Goal: Obtain resource: Download file/media

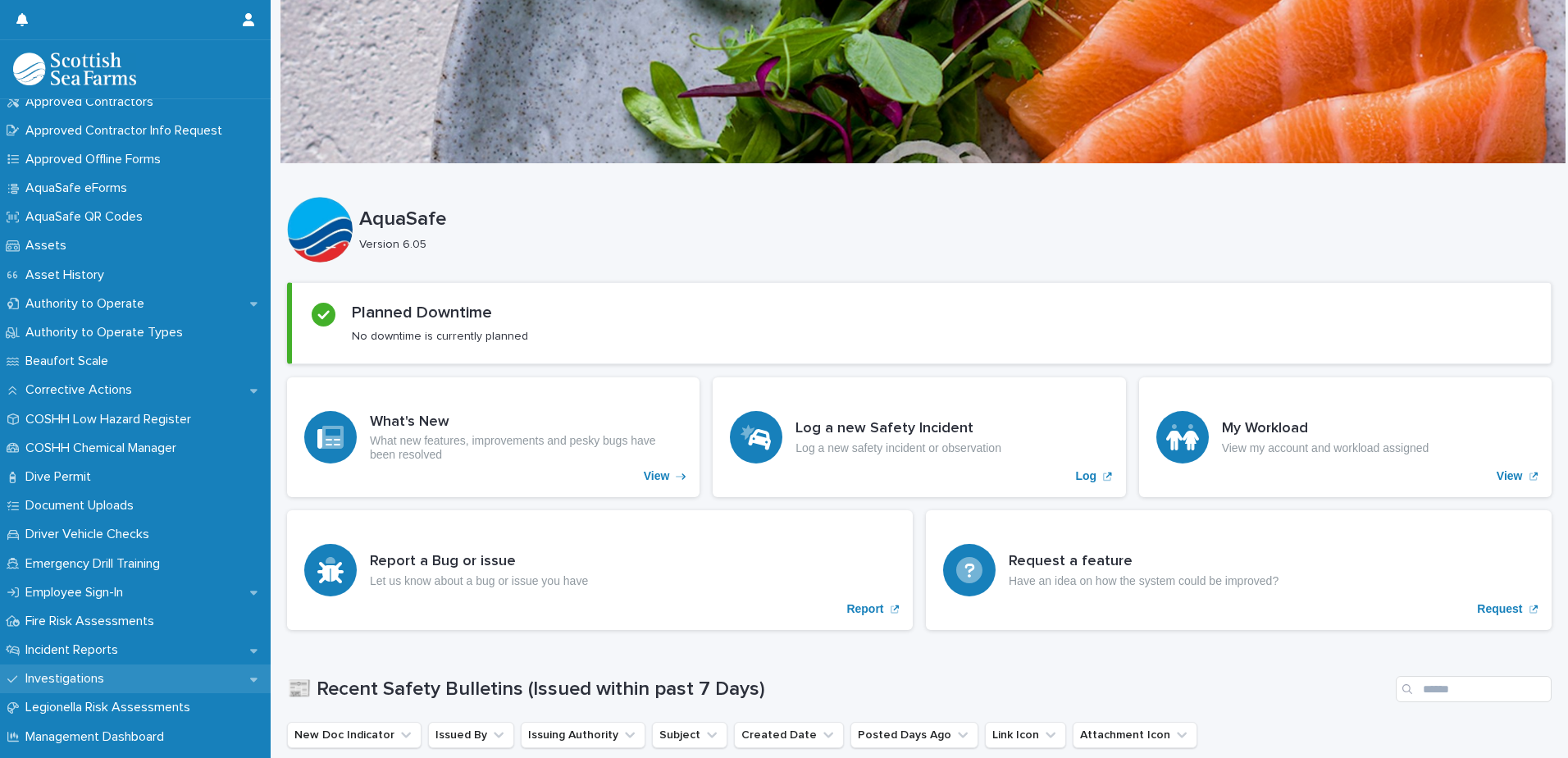
scroll to position [164, 0]
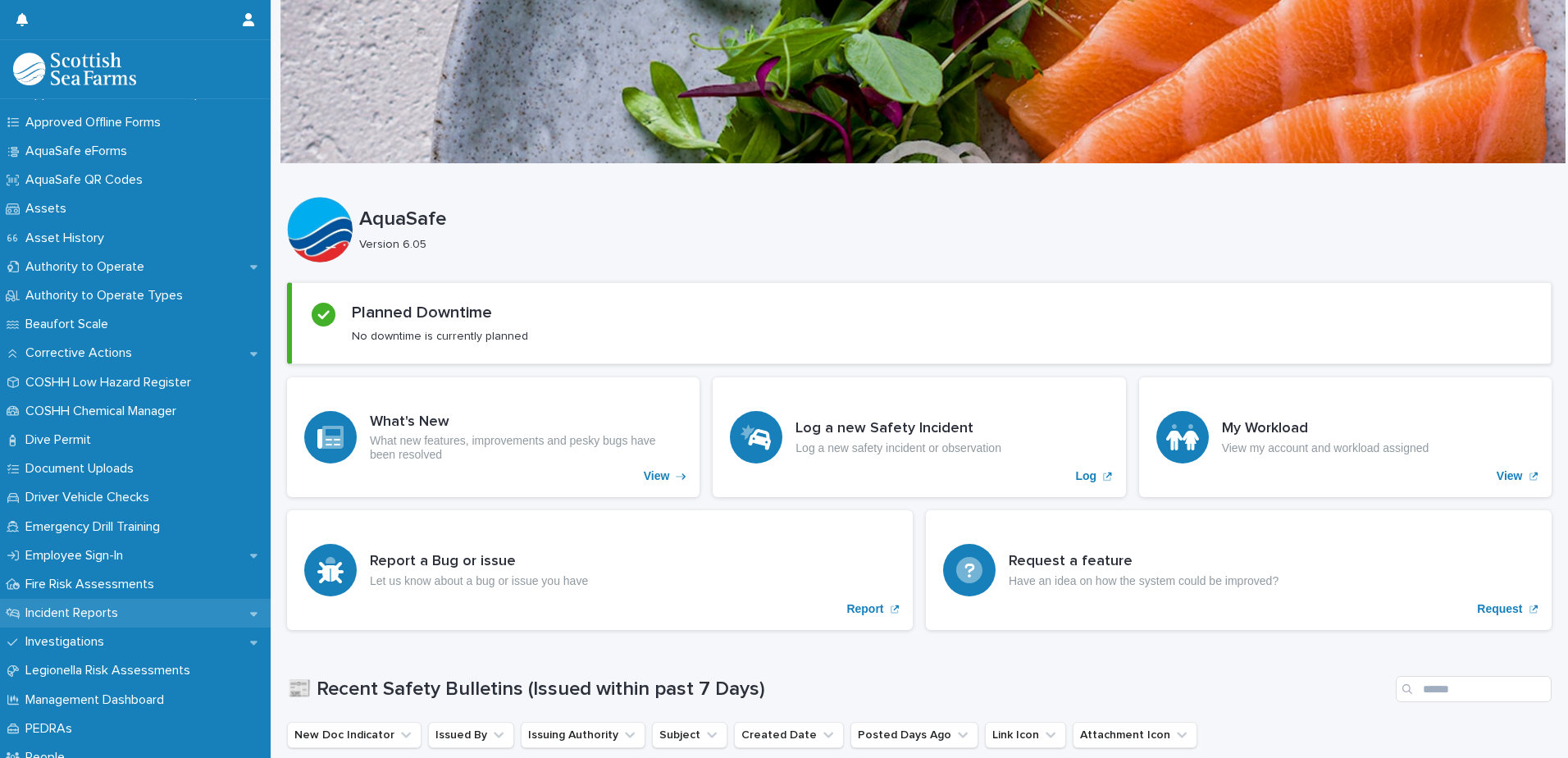
click at [134, 615] on div "Incident Reports" at bounding box center [135, 612] width 270 height 29
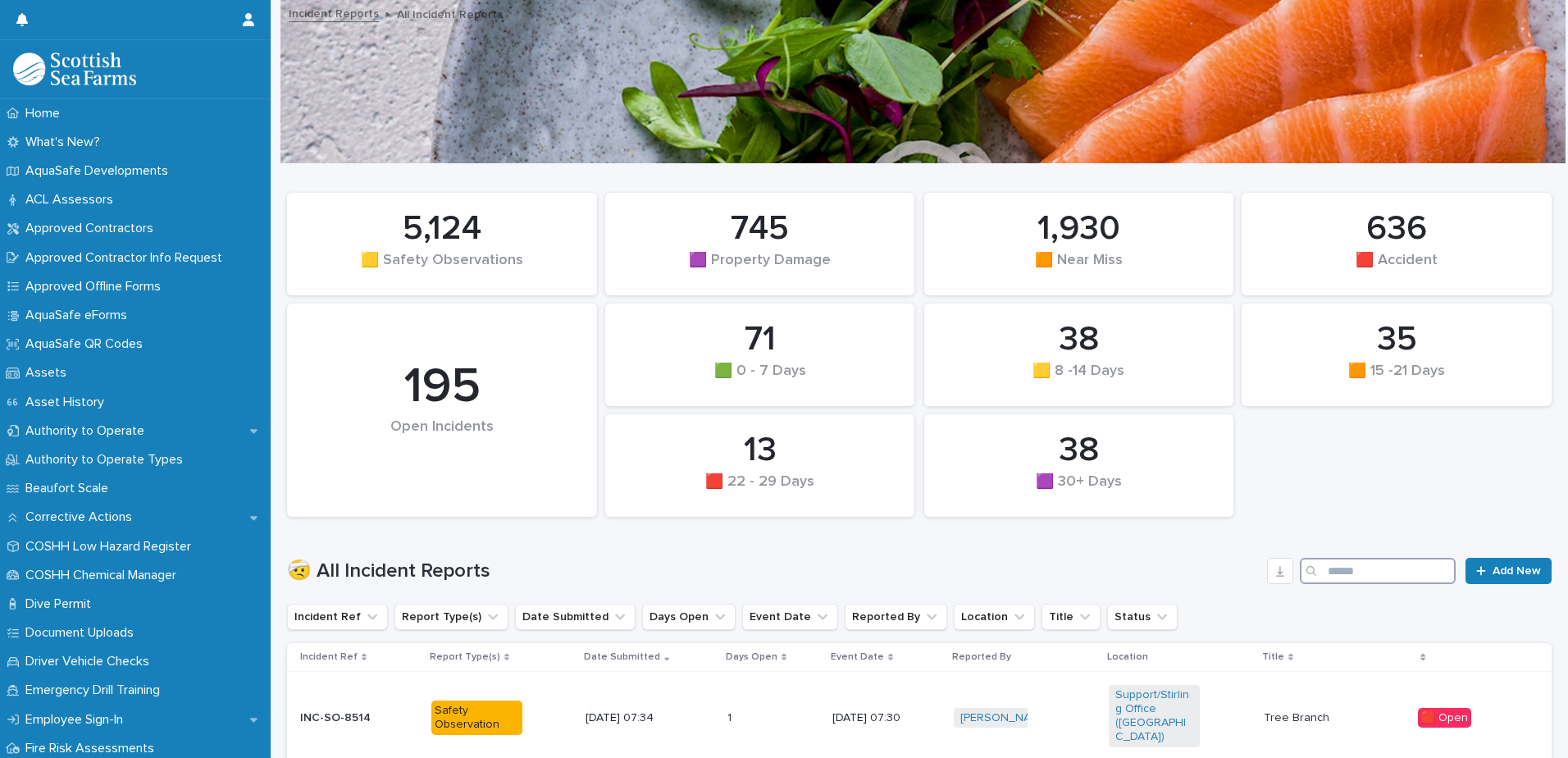
click at [1358, 571] on input "Search" at bounding box center [1377, 570] width 155 height 27
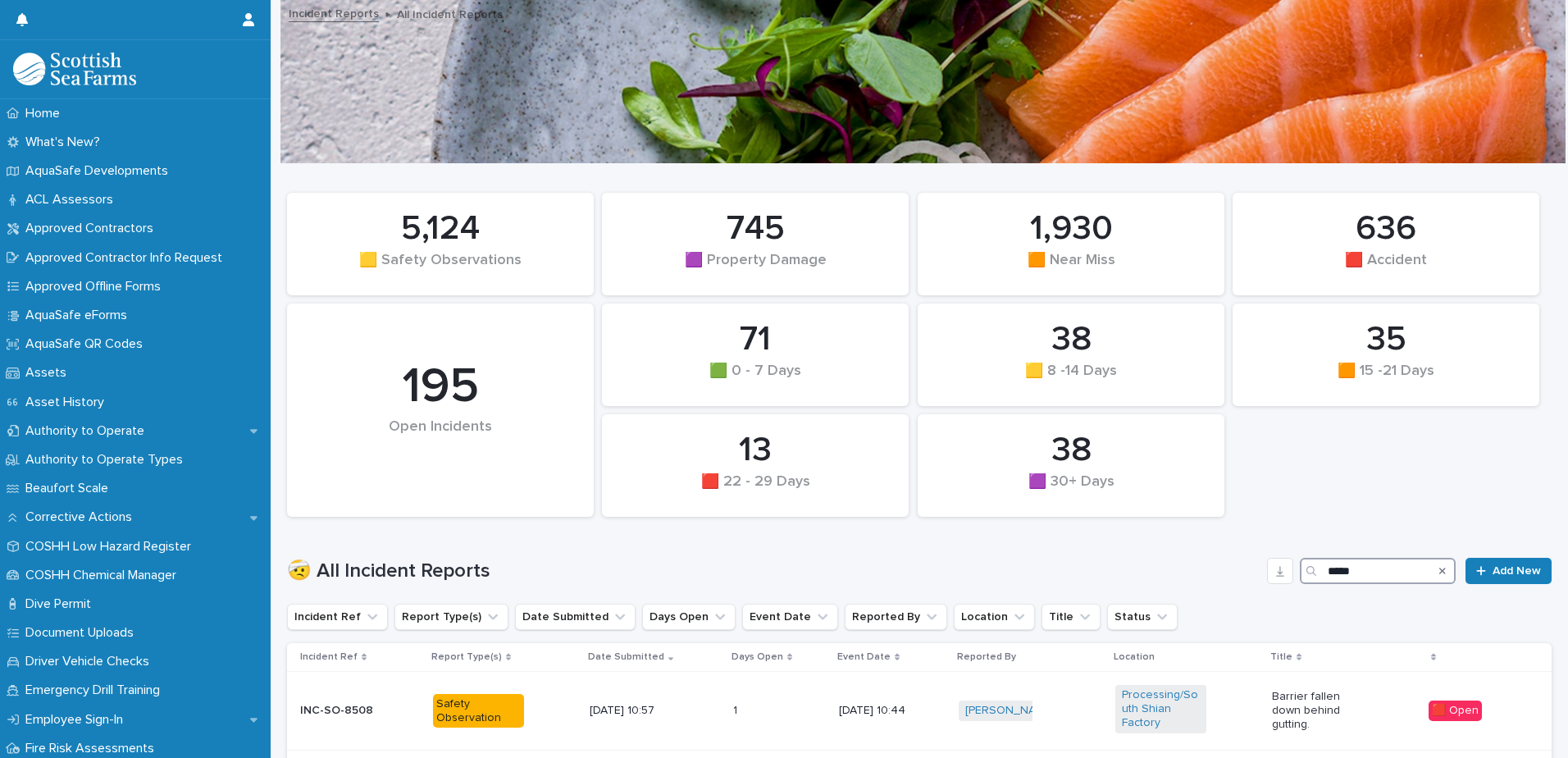
type input "*****"
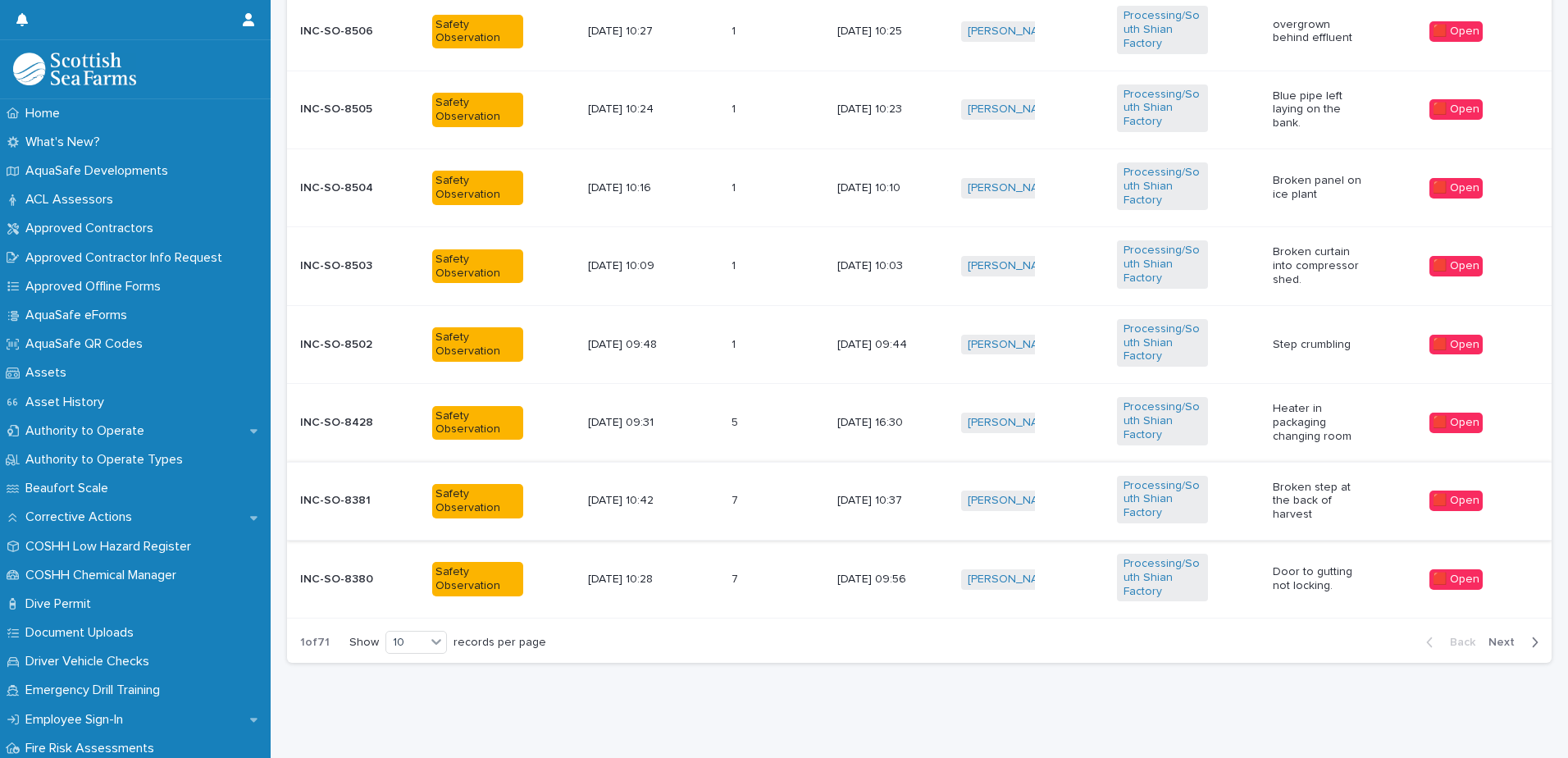
scroll to position [847, 0]
click at [429, 633] on icon at bounding box center [436, 641] width 17 height 17
click at [428, 684] on div "30" at bounding box center [416, 691] width 60 height 20
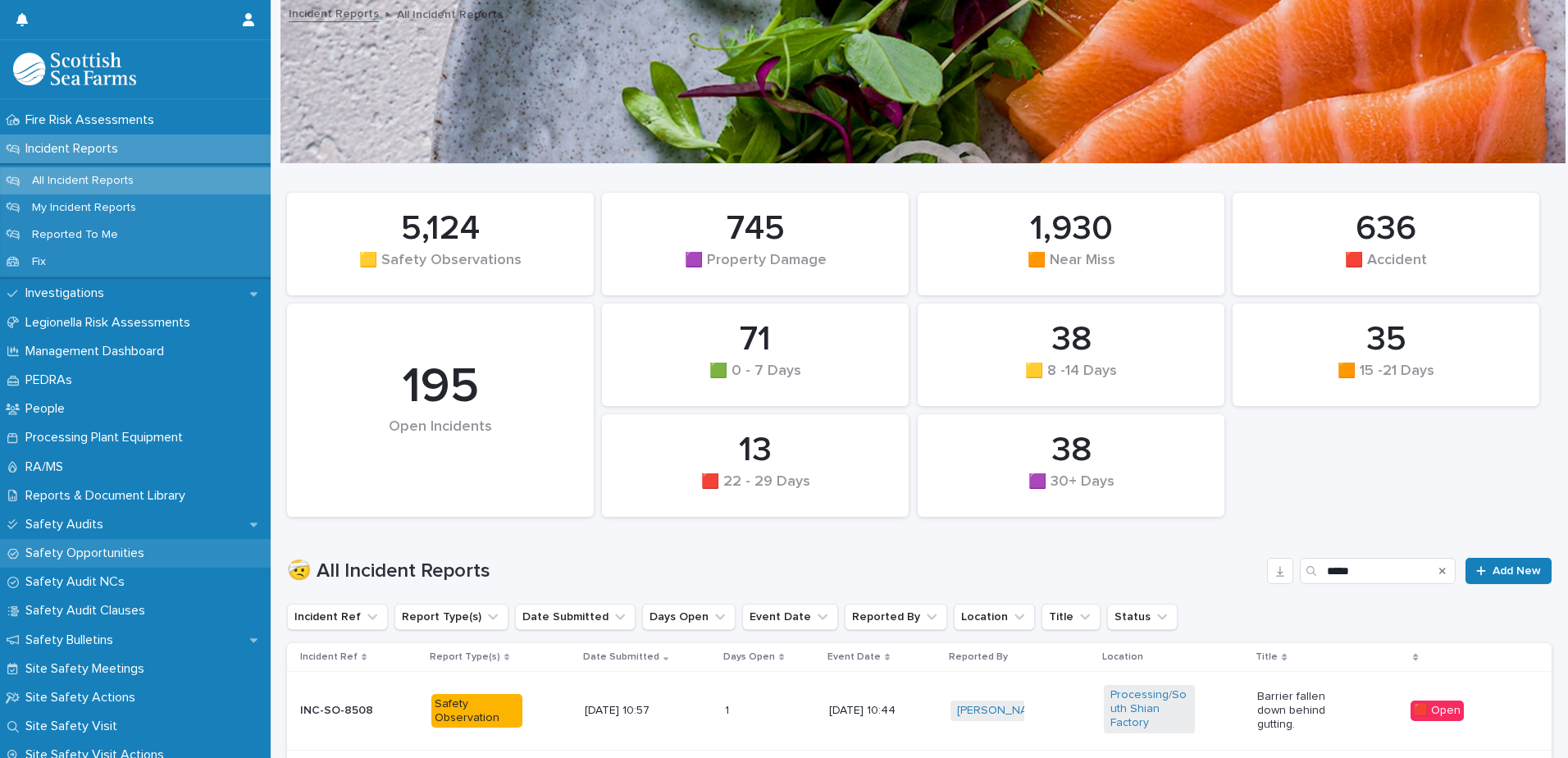
scroll to position [656, 0]
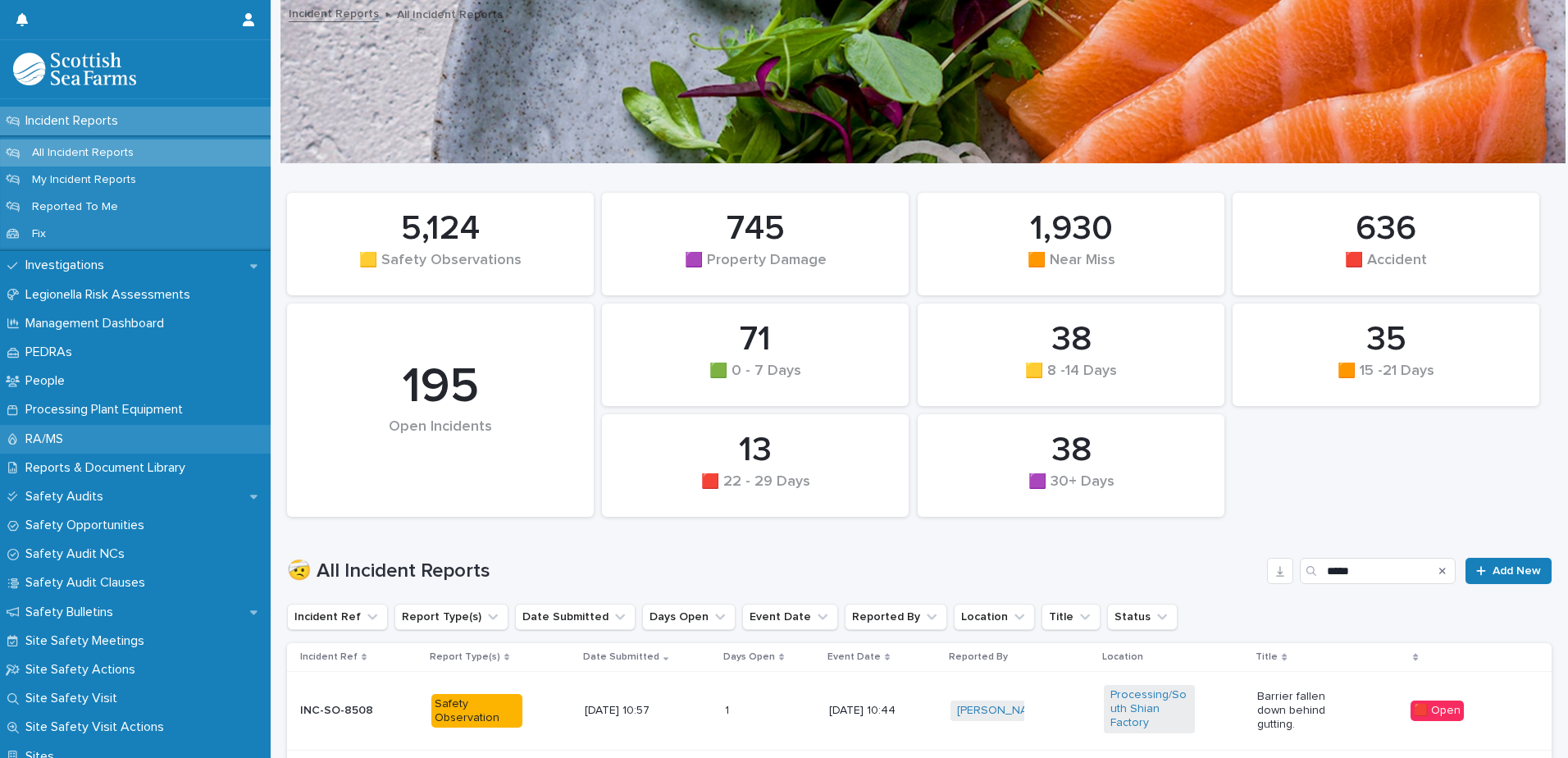
click at [77, 428] on div "RA/MS" at bounding box center [135, 438] width 270 height 29
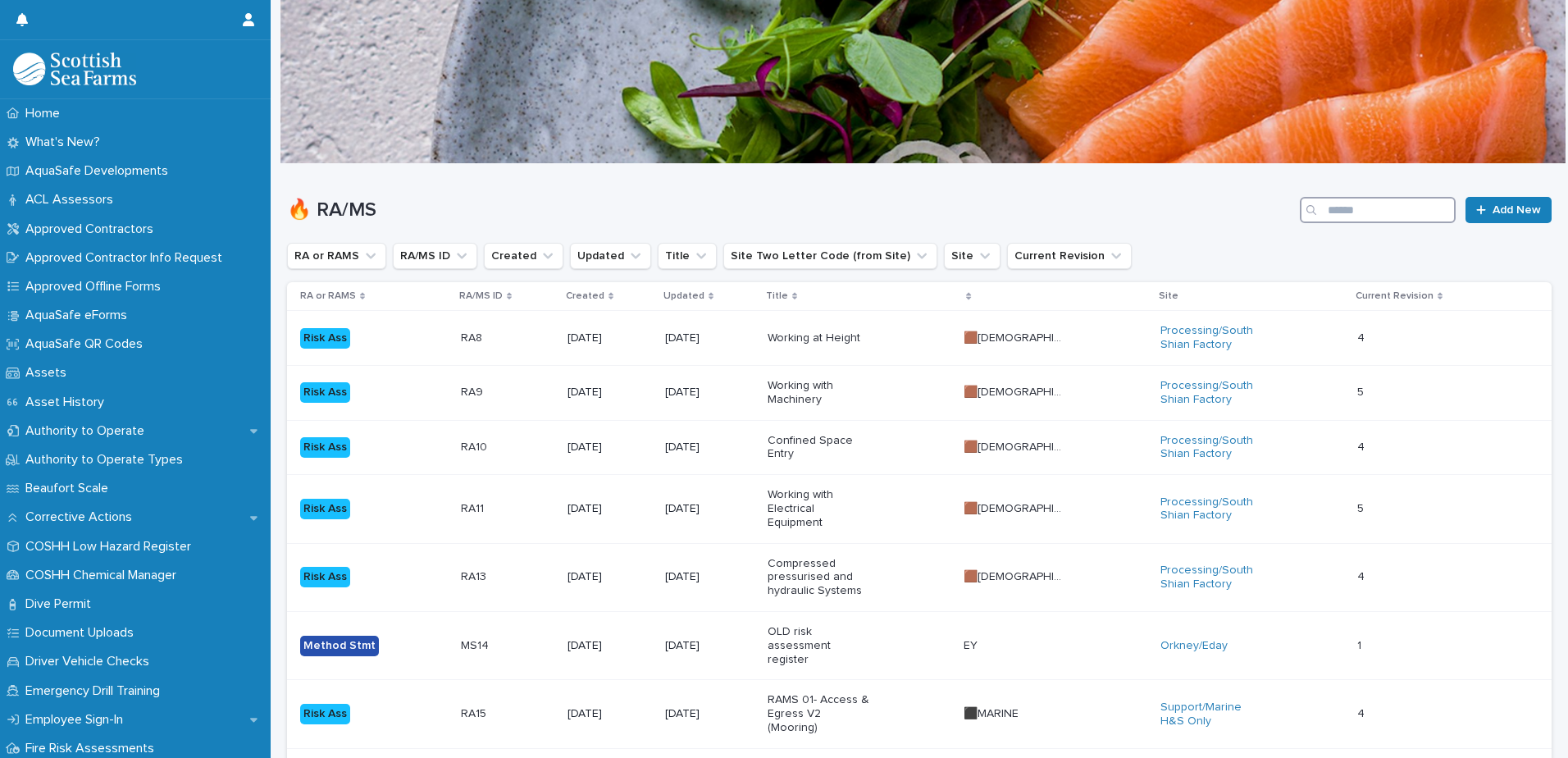
click at [1369, 206] on input "Search" at bounding box center [1377, 209] width 155 height 27
click at [1357, 212] on input "Search" at bounding box center [1377, 209] width 155 height 27
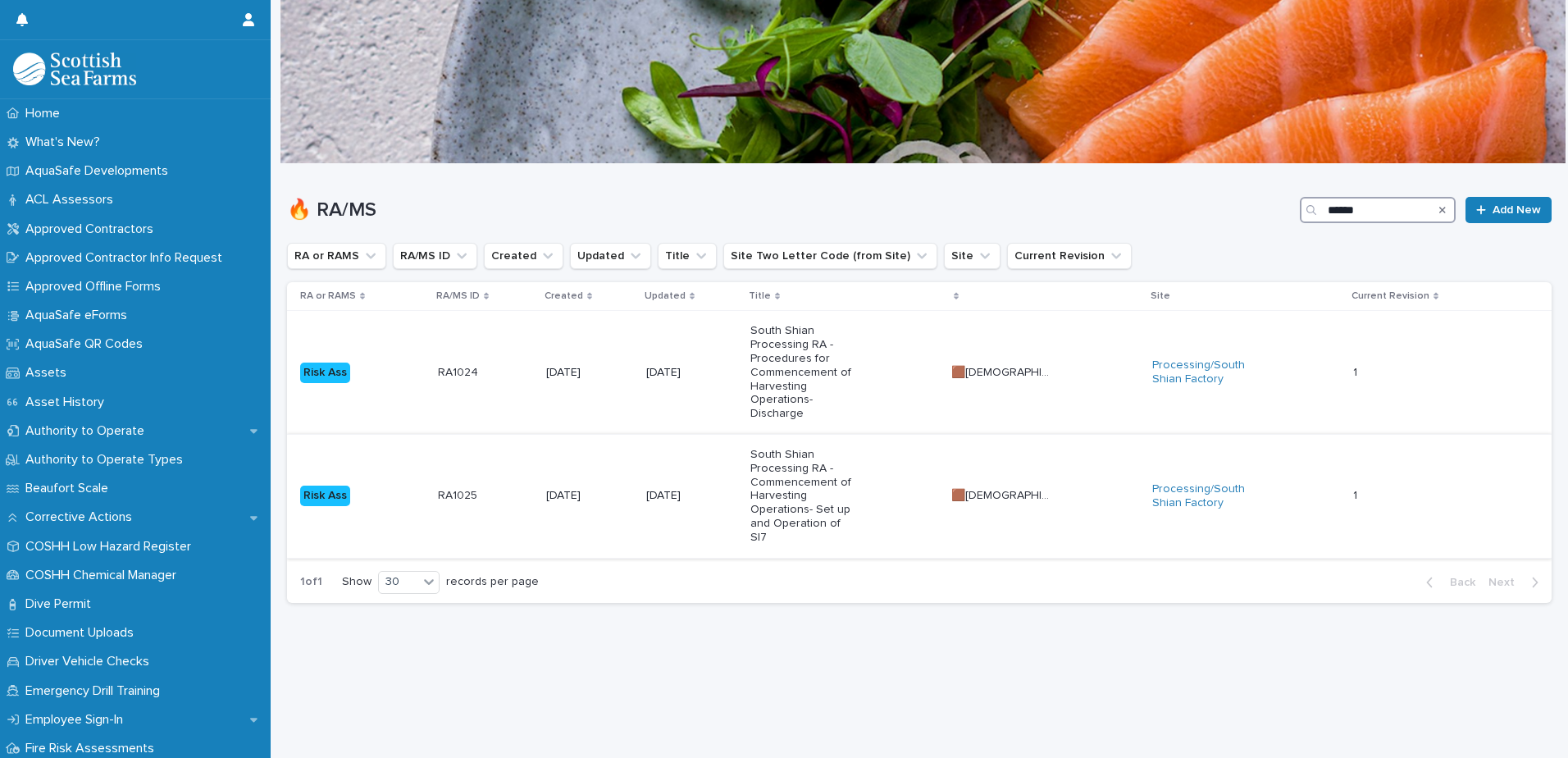
type input "******"
click at [852, 490] on p "South Shian Processing RA - Commencement of Harvesting Operations- Set up and O…" at bounding box center [801, 496] width 102 height 96
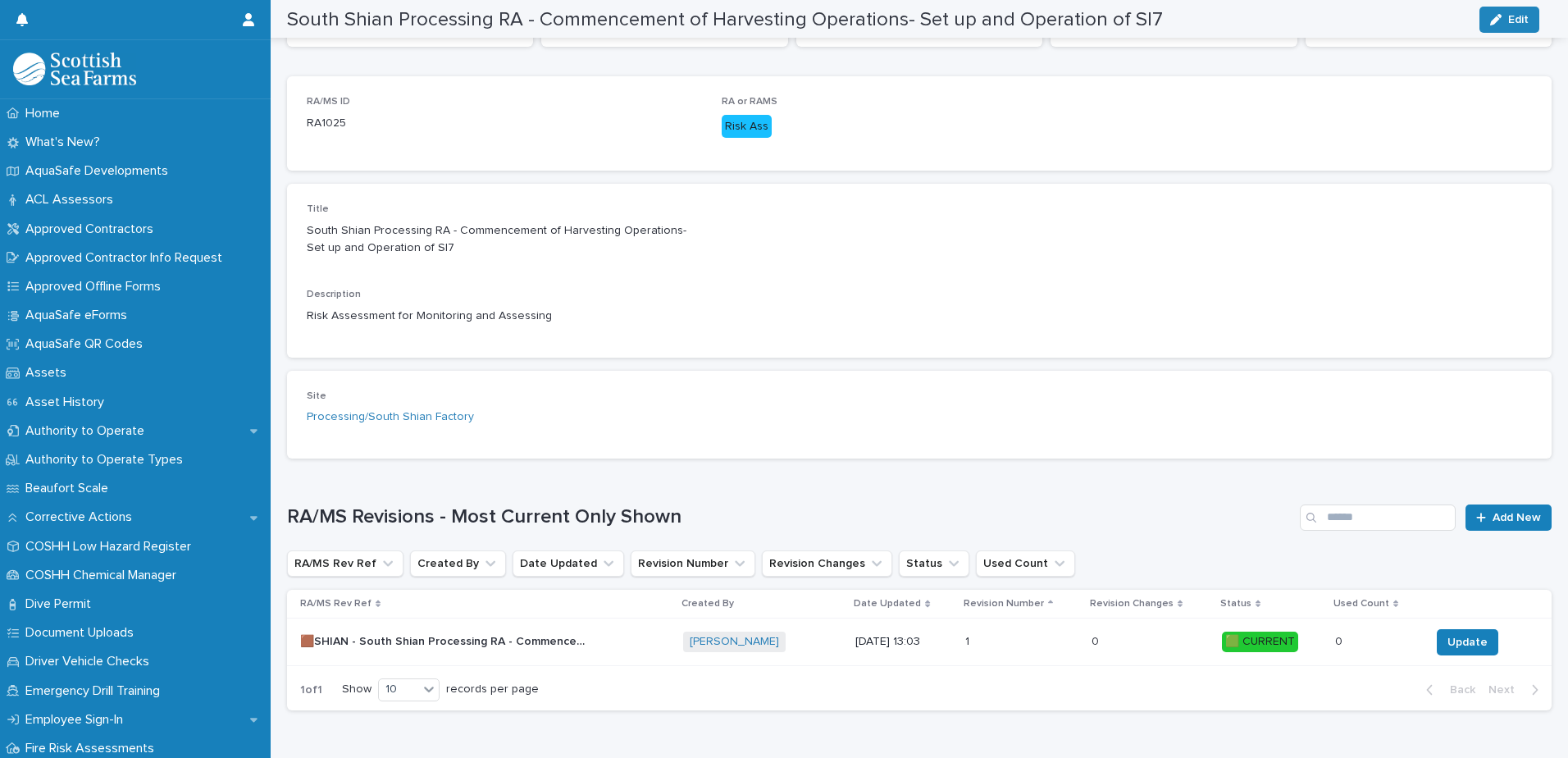
scroll to position [299, 0]
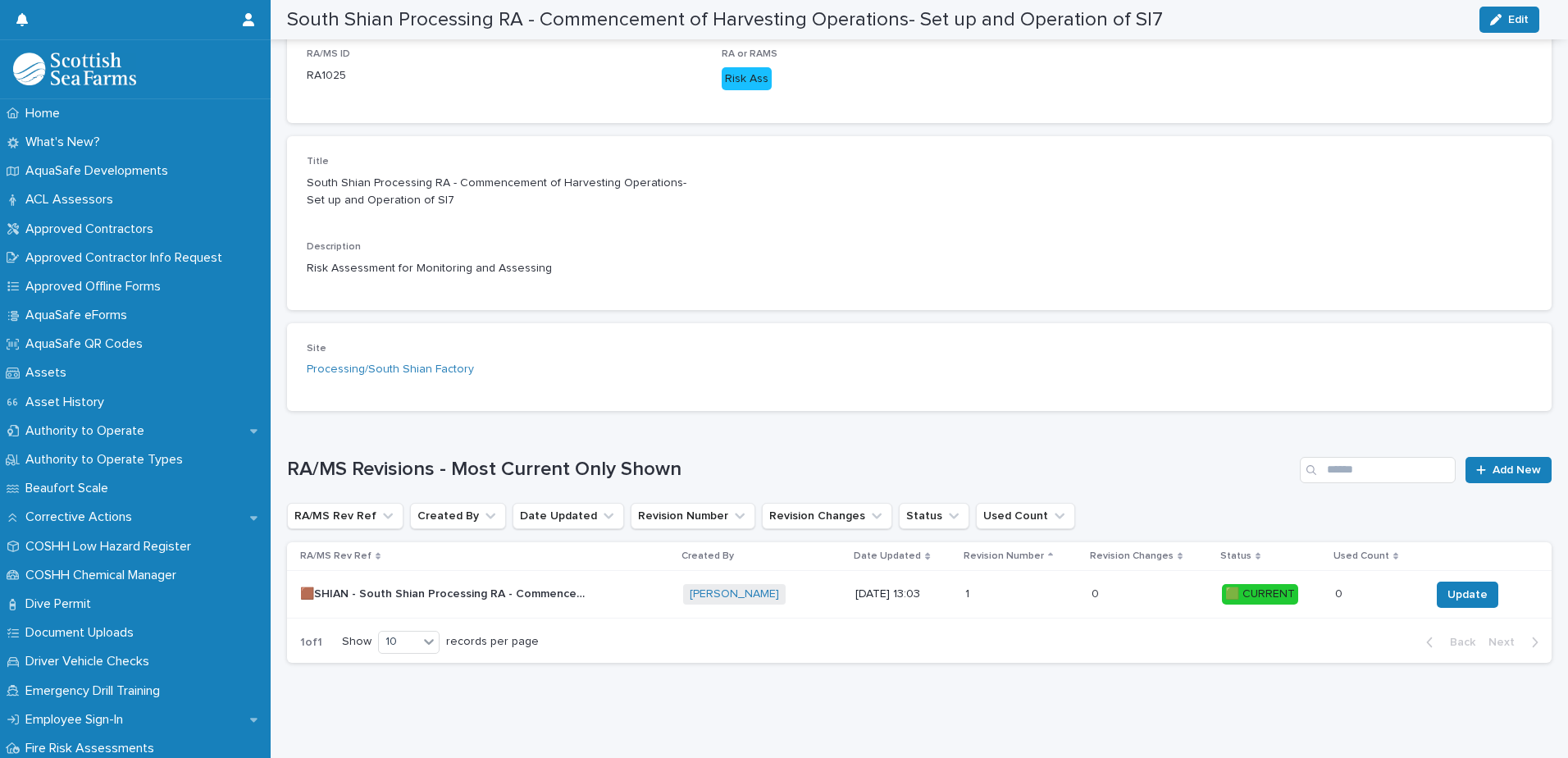
click at [596, 586] on div "🟫SHIAN - South Shian Processing RA - Commencement of Harvesting Operations- Set…" at bounding box center [485, 595] width 370 height 28
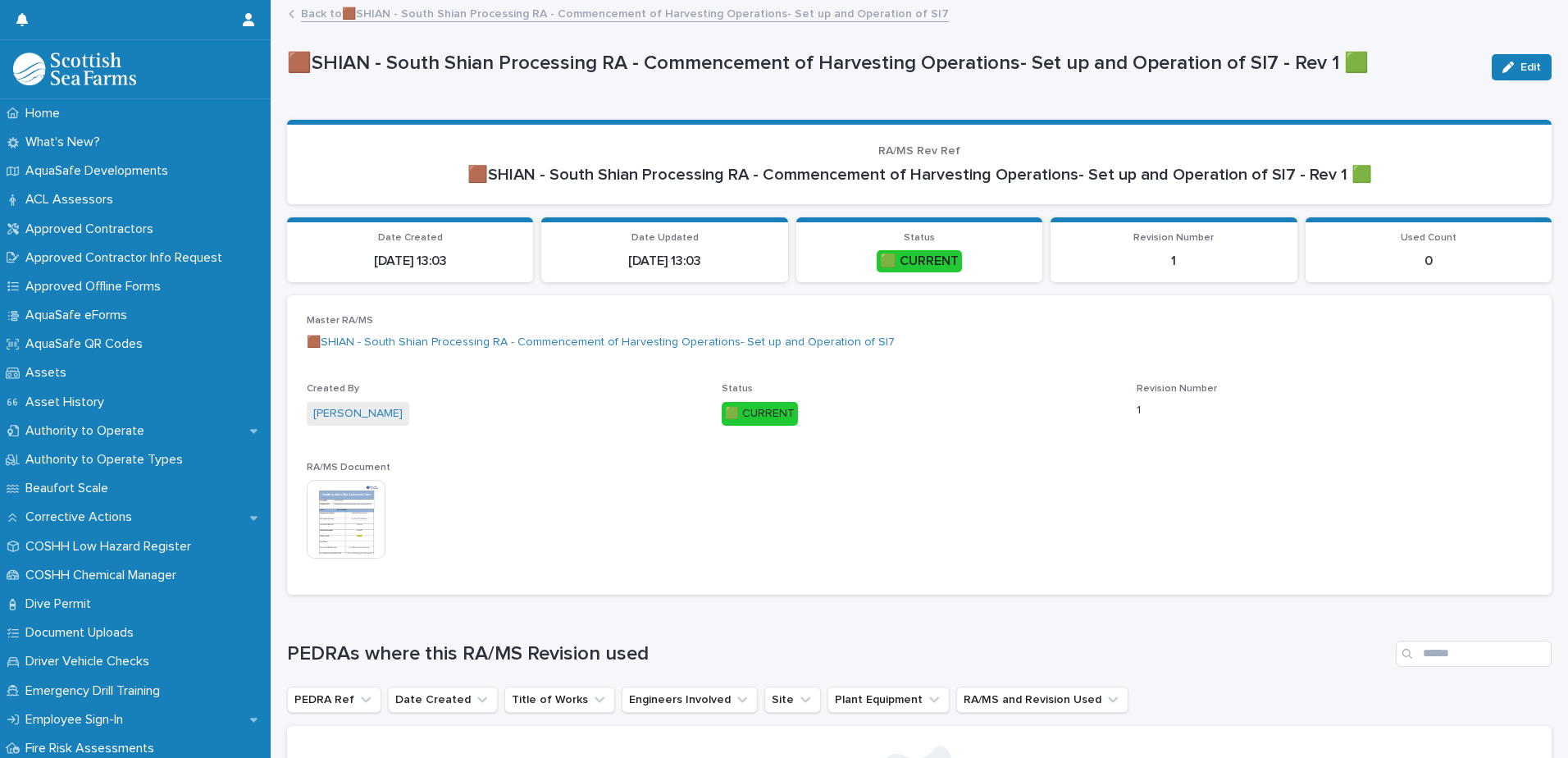
click at [351, 515] on img at bounding box center [346, 519] width 79 height 79
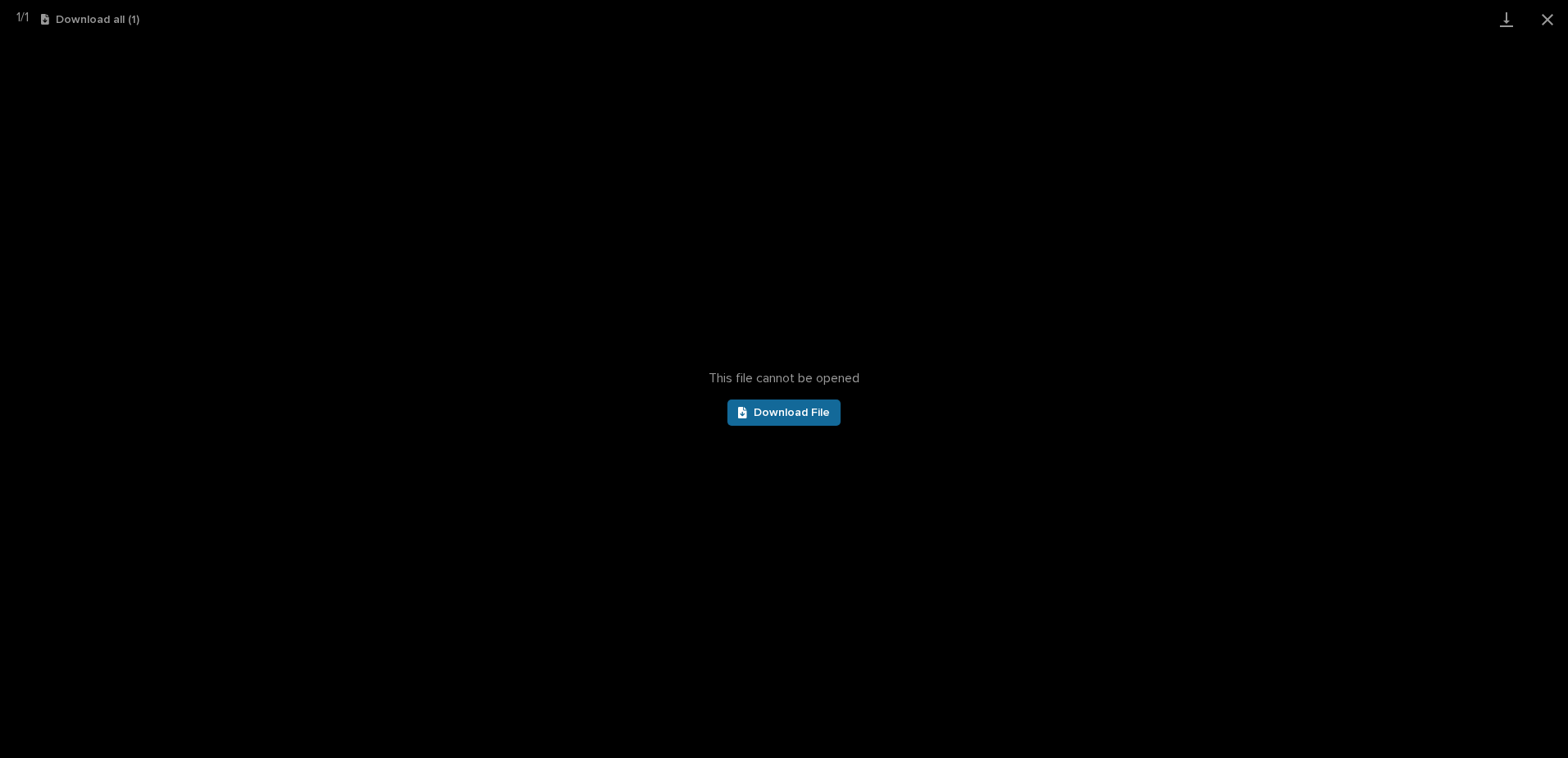
click at [787, 400] on link "Download File" at bounding box center [784, 412] width 113 height 27
click at [1539, 18] on button "Close gallery" at bounding box center [1547, 19] width 41 height 38
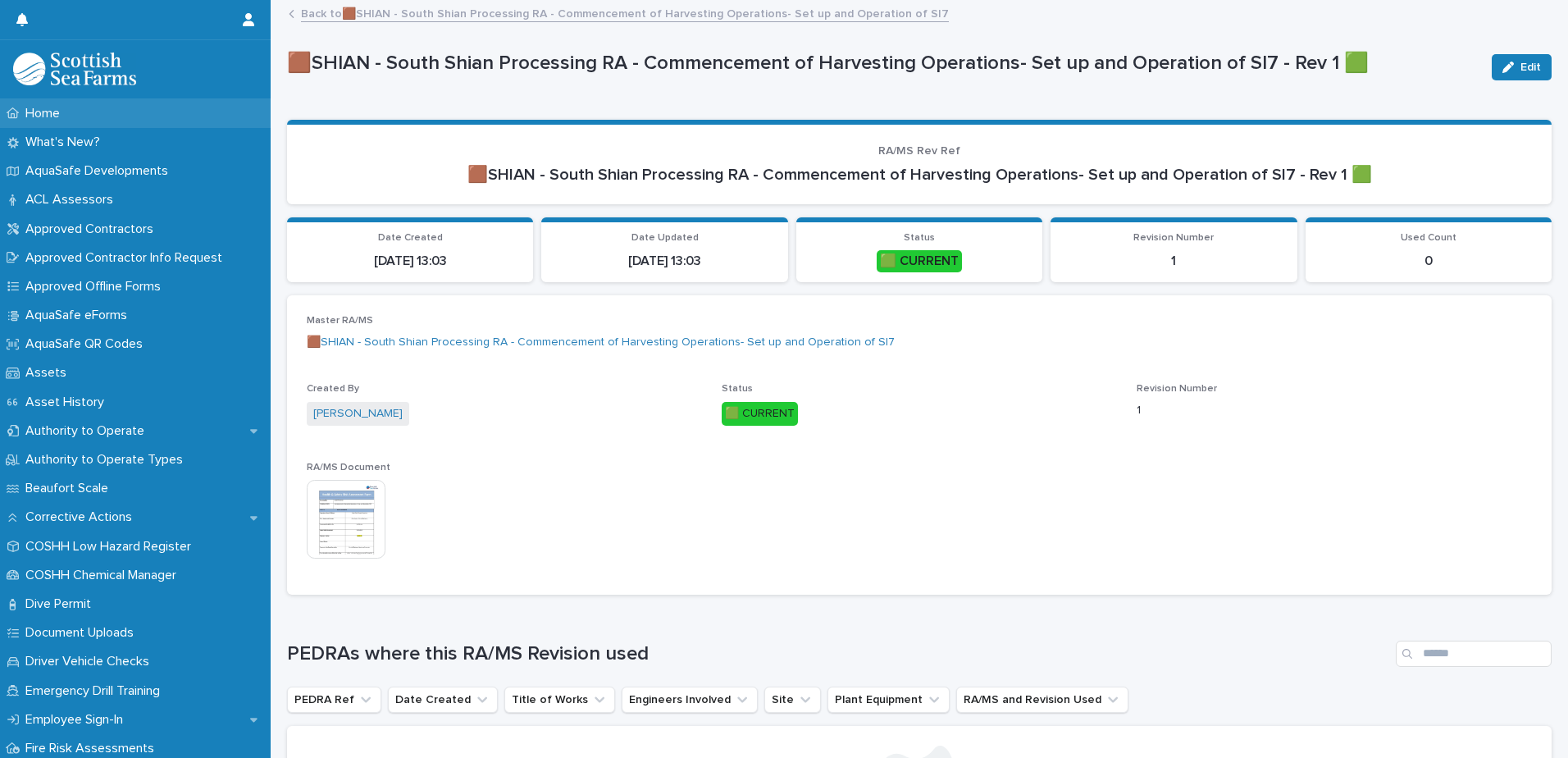
click at [67, 116] on p "Home" at bounding box center [45, 114] width 54 height 16
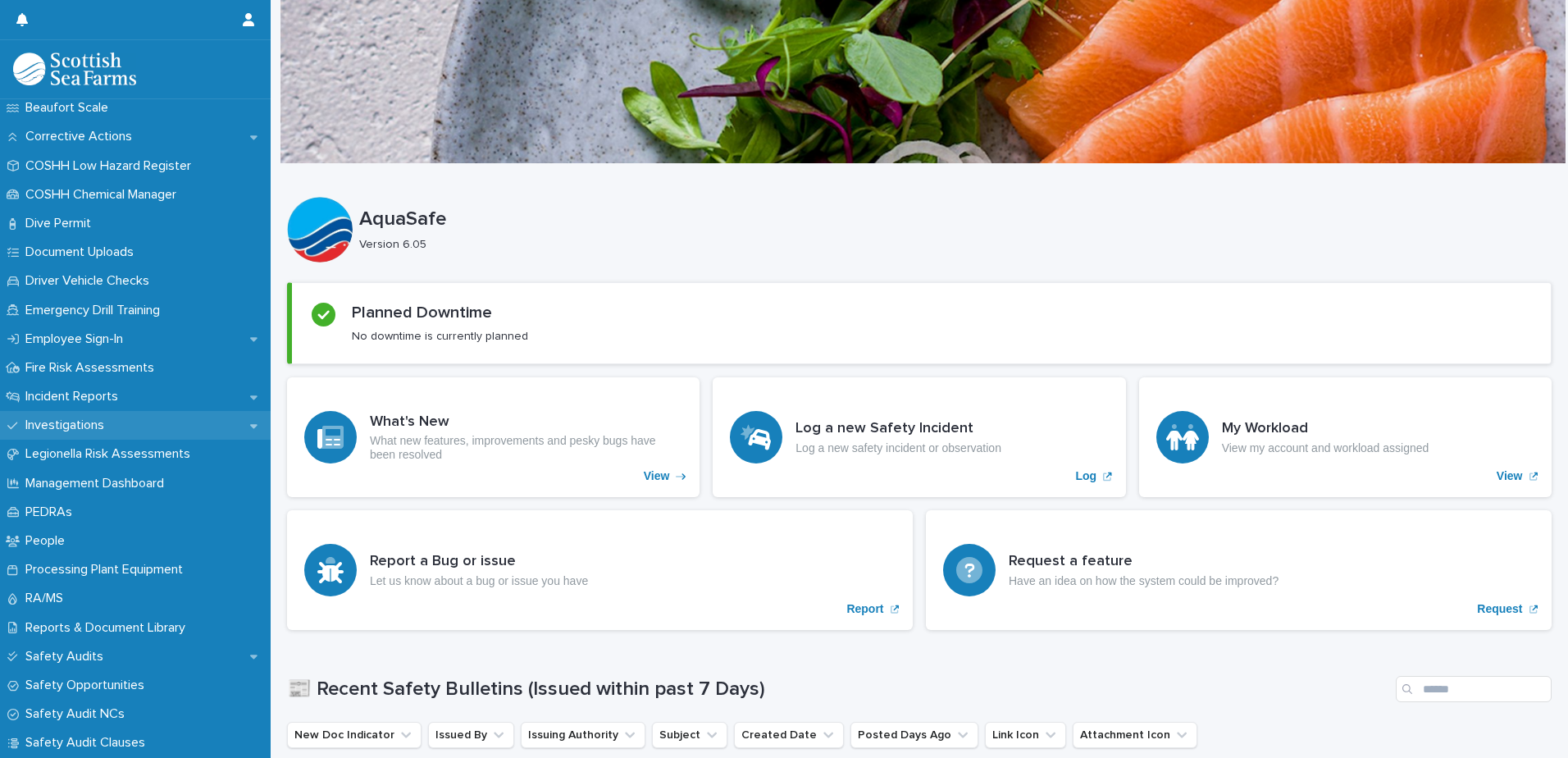
scroll to position [410, 0]
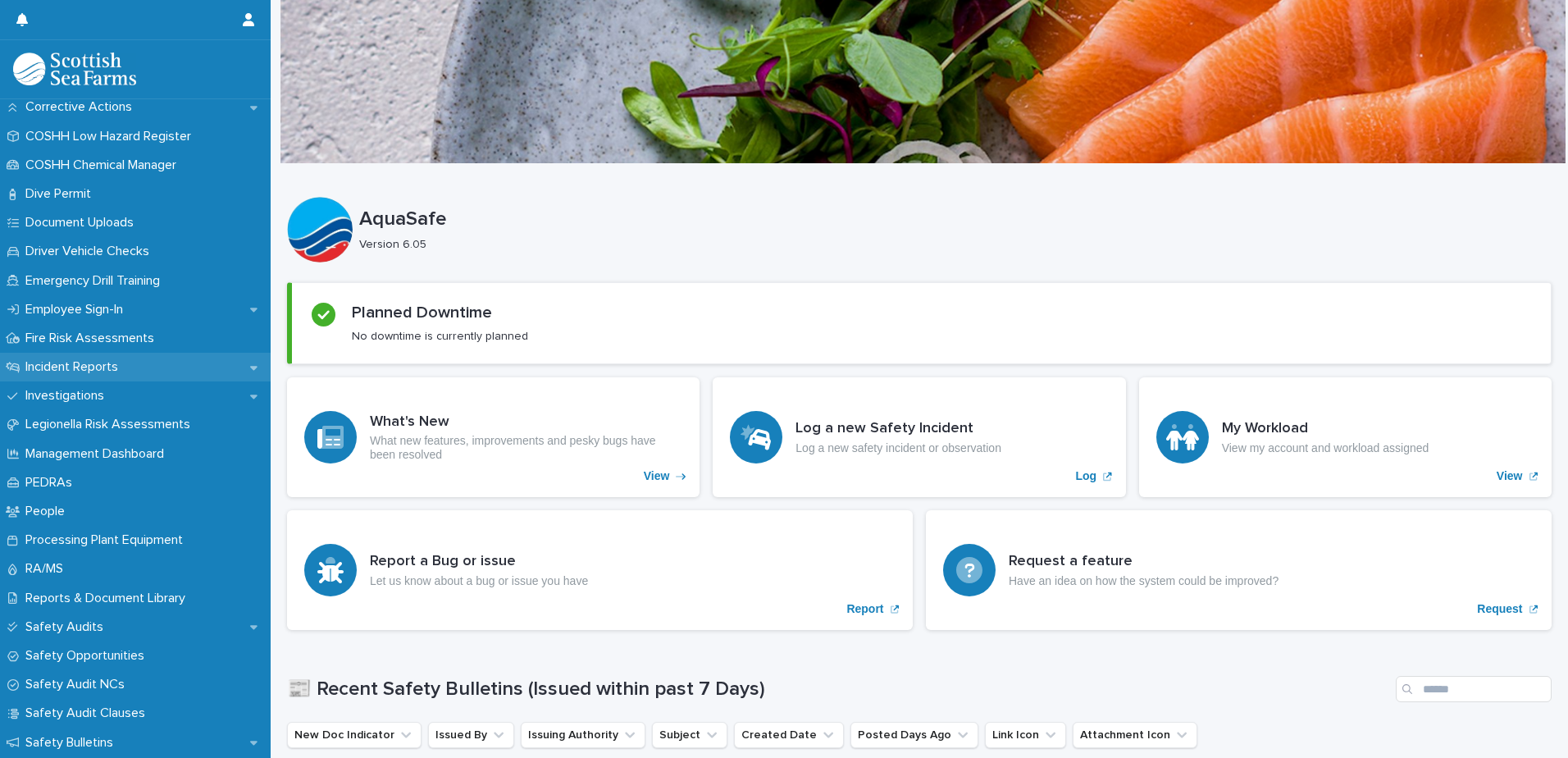
click at [143, 369] on div "Incident Reports" at bounding box center [135, 367] width 270 height 29
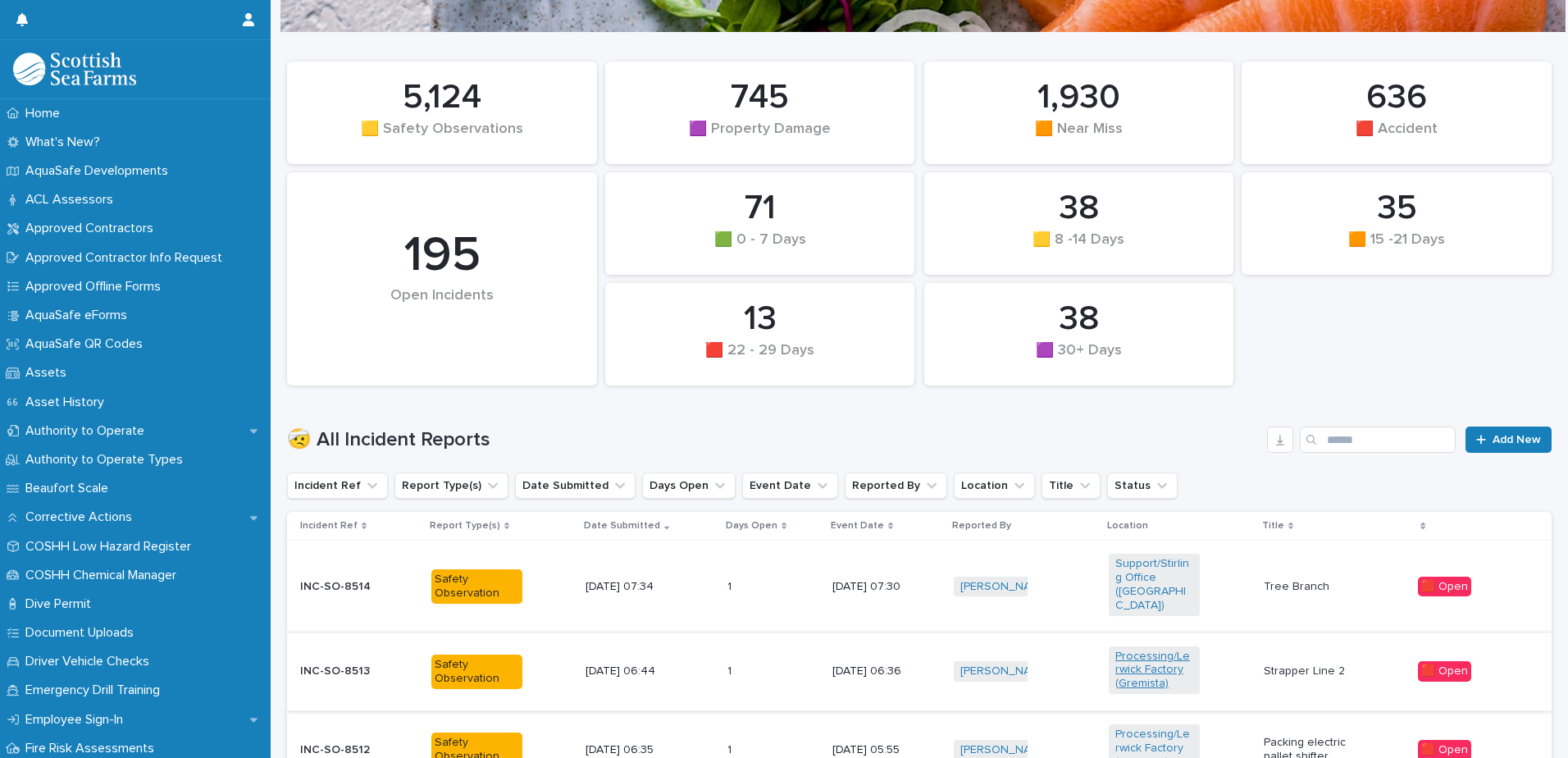
scroll to position [328, 0]
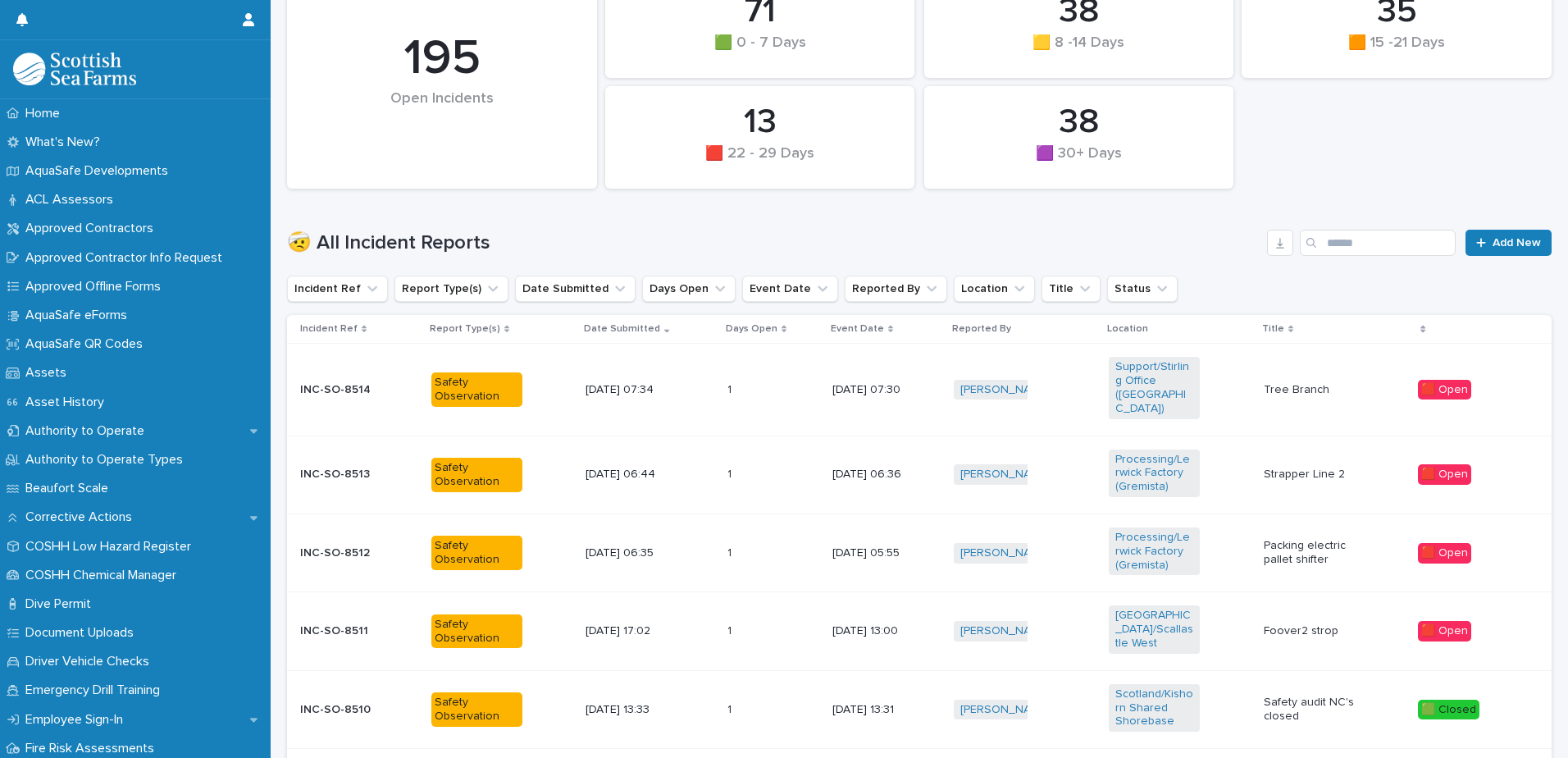
click at [1308, 234] on div "Search" at bounding box center [1312, 243] width 27 height 27
click at [1310, 234] on div "Search" at bounding box center [1312, 243] width 27 height 27
click at [1337, 245] on input "Search" at bounding box center [1377, 243] width 155 height 27
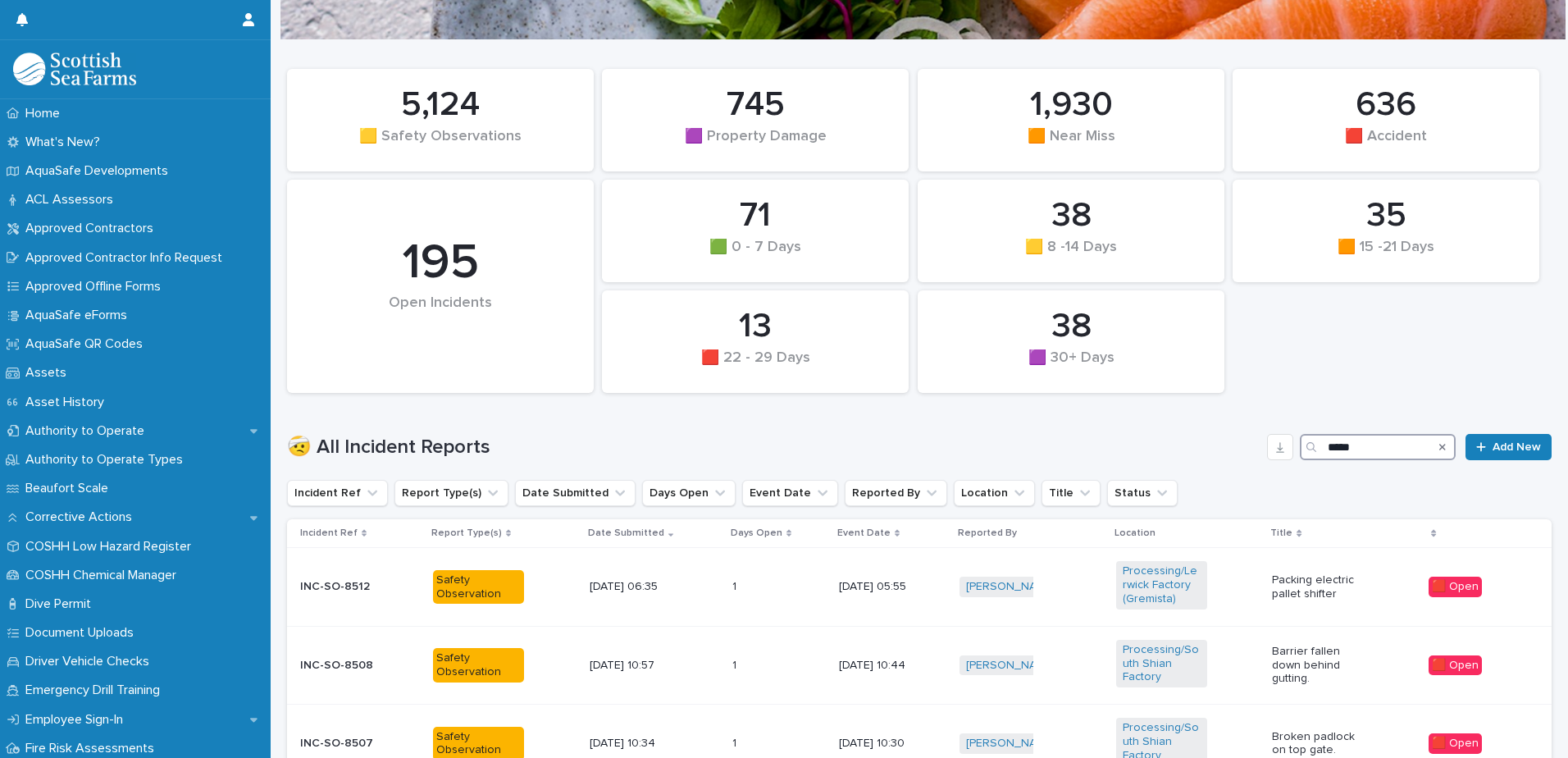
type input "*****"
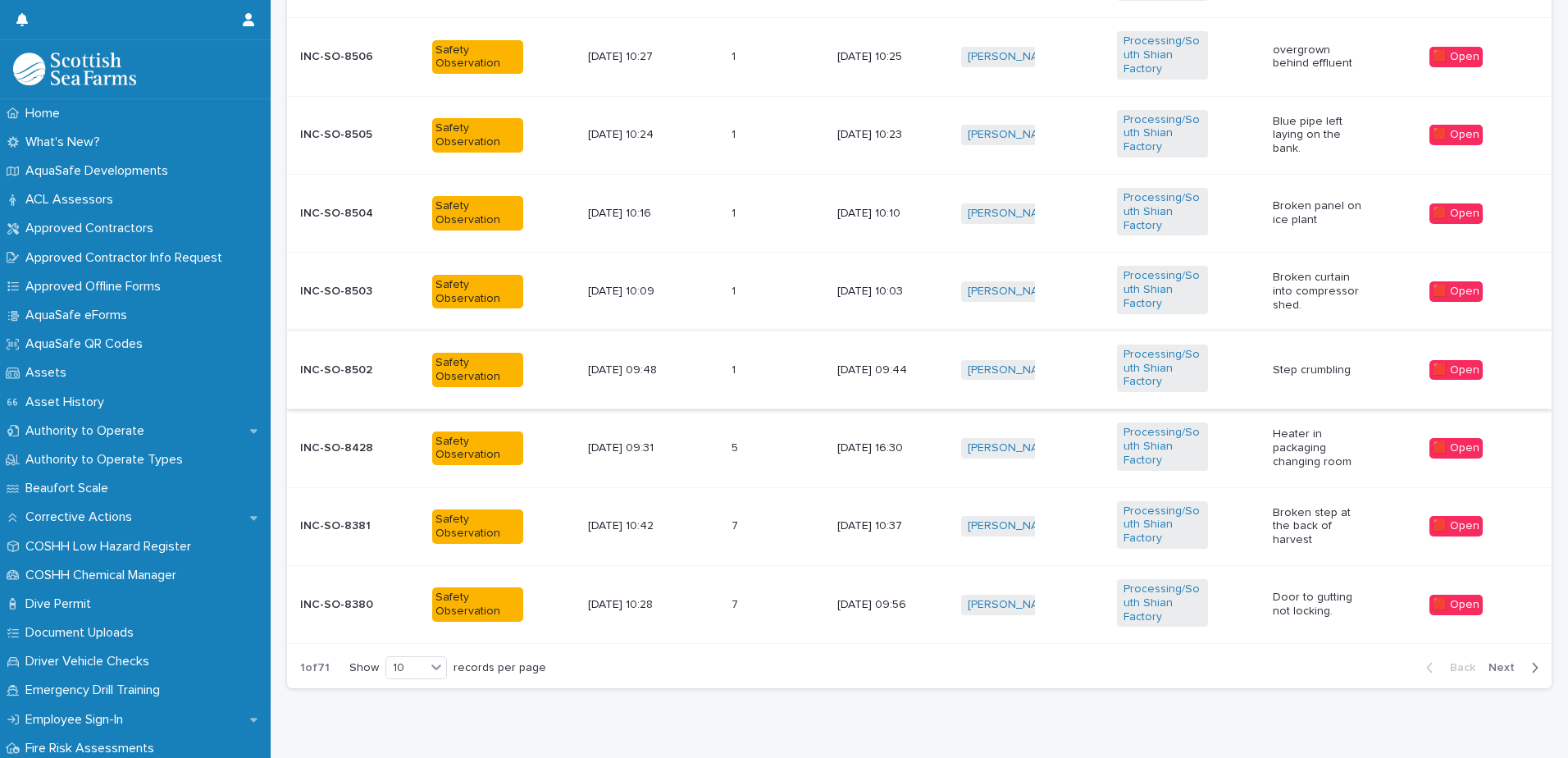
scroll to position [811, 0]
click at [439, 658] on icon at bounding box center [436, 666] width 17 height 17
click at [408, 729] on div "30" at bounding box center [416, 729] width 60 height 20
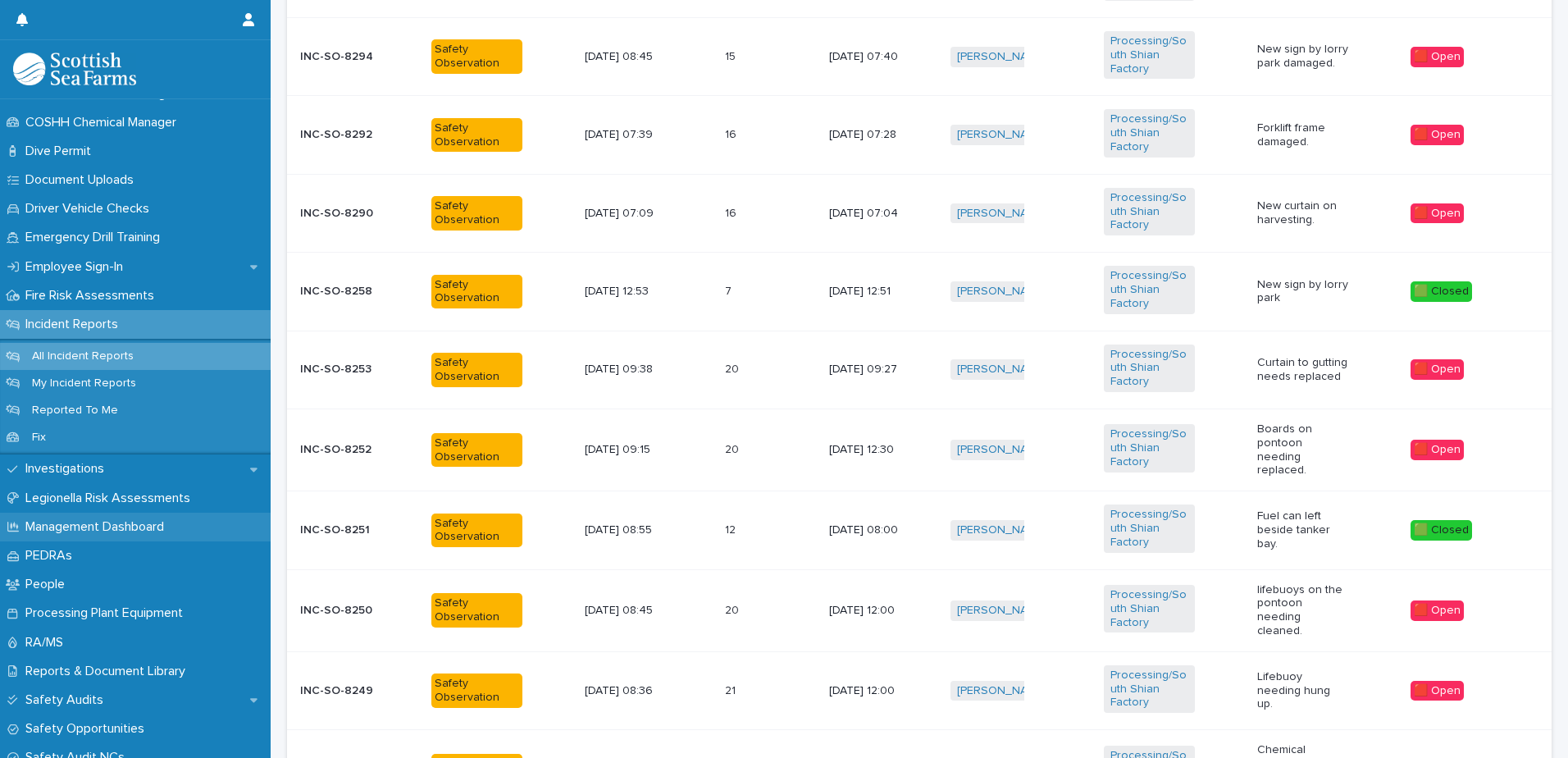
scroll to position [492, 0]
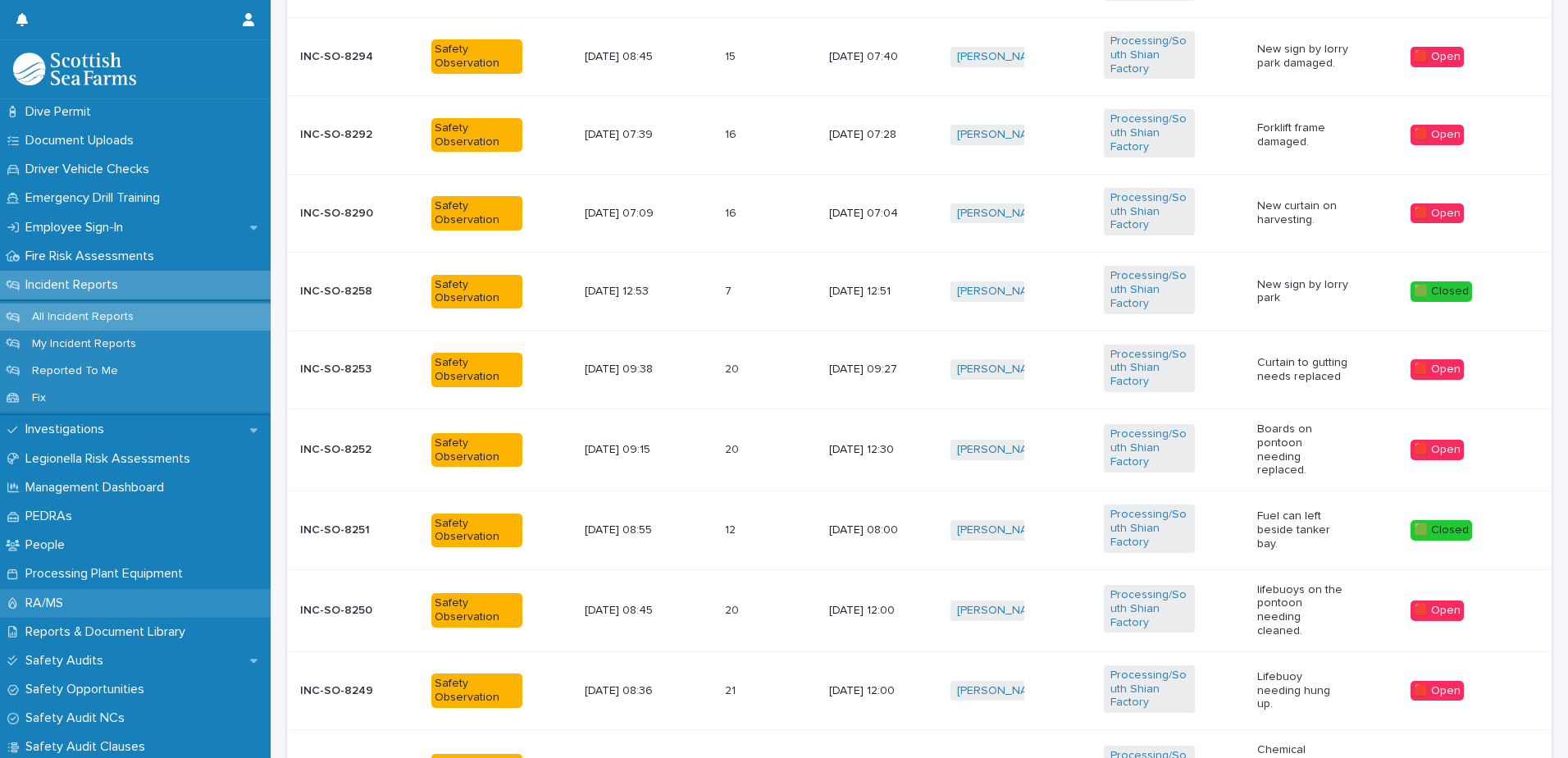
click at [81, 607] on div "RA/MS" at bounding box center [135, 603] width 270 height 29
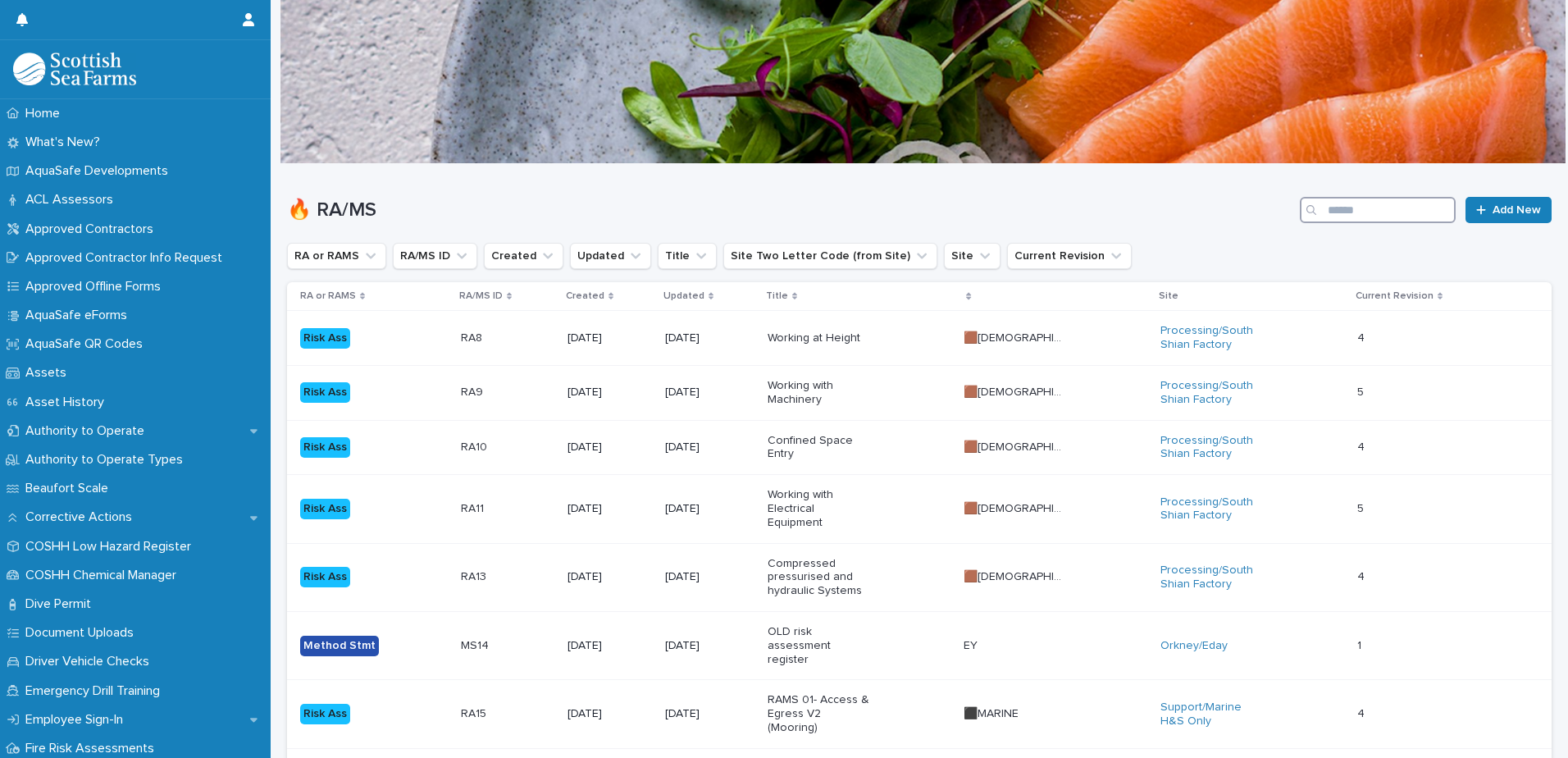
click at [1327, 205] on input "Search" at bounding box center [1377, 209] width 155 height 27
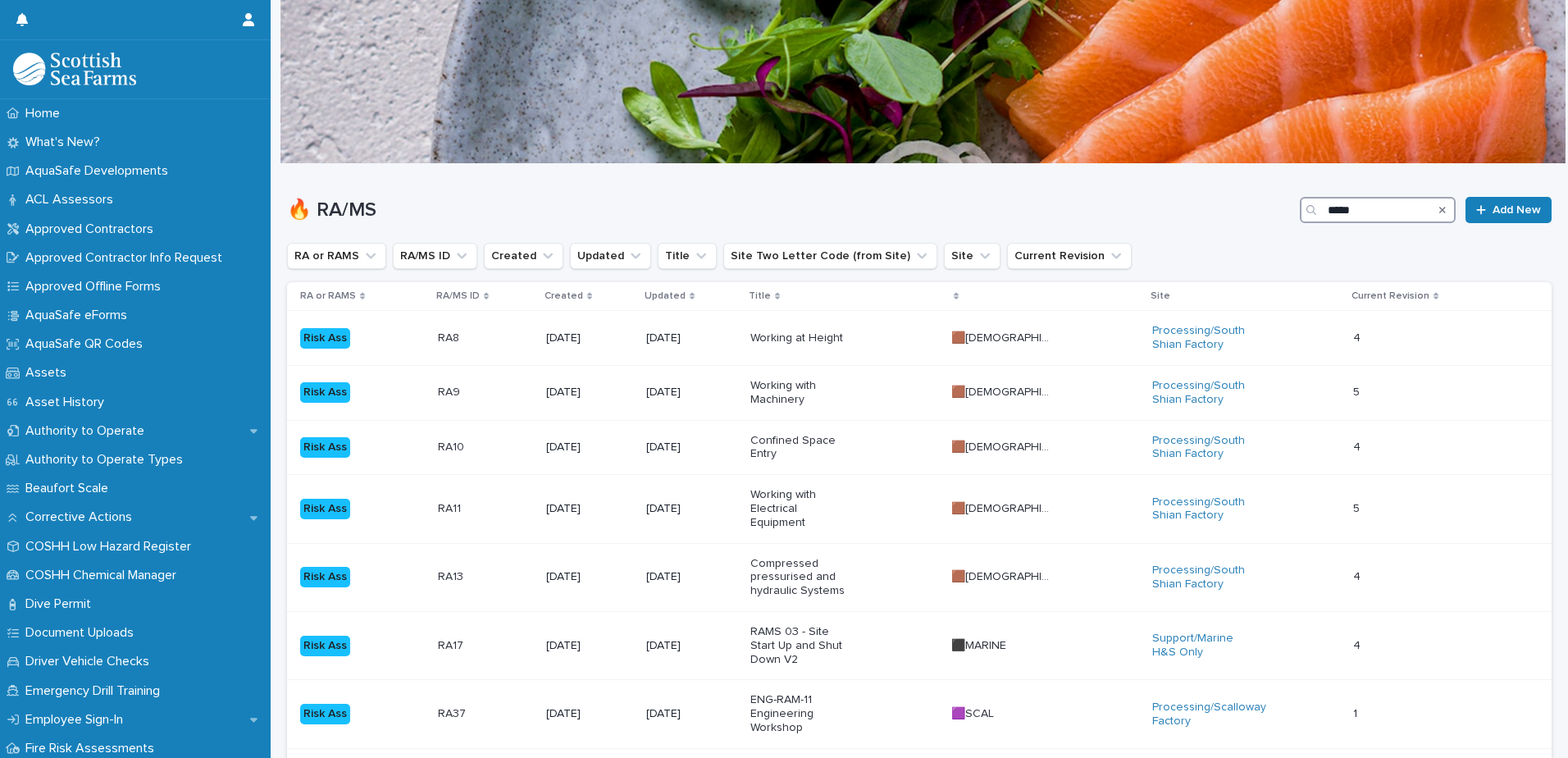
type input "*****"
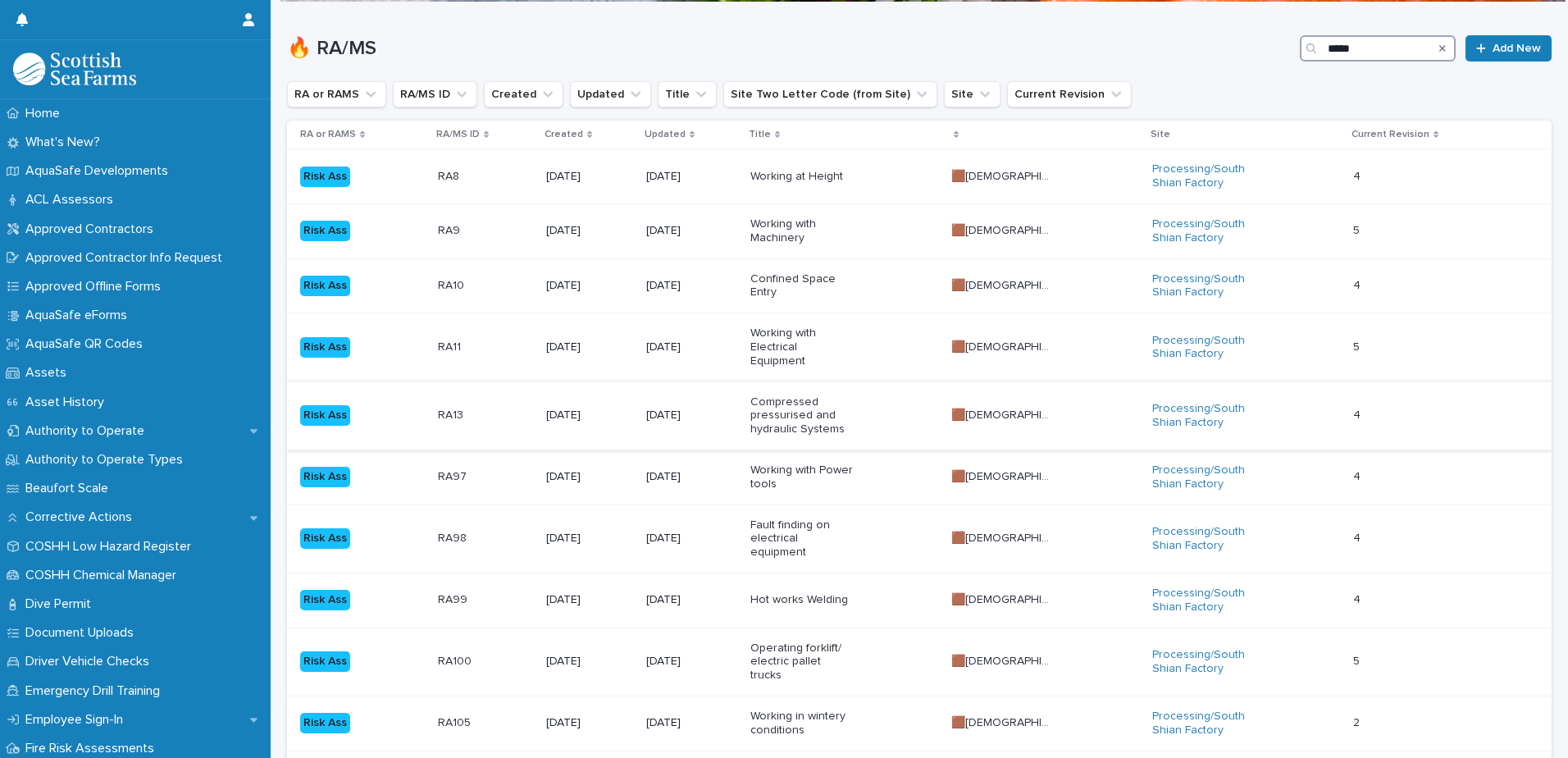
scroll to position [164, 0]
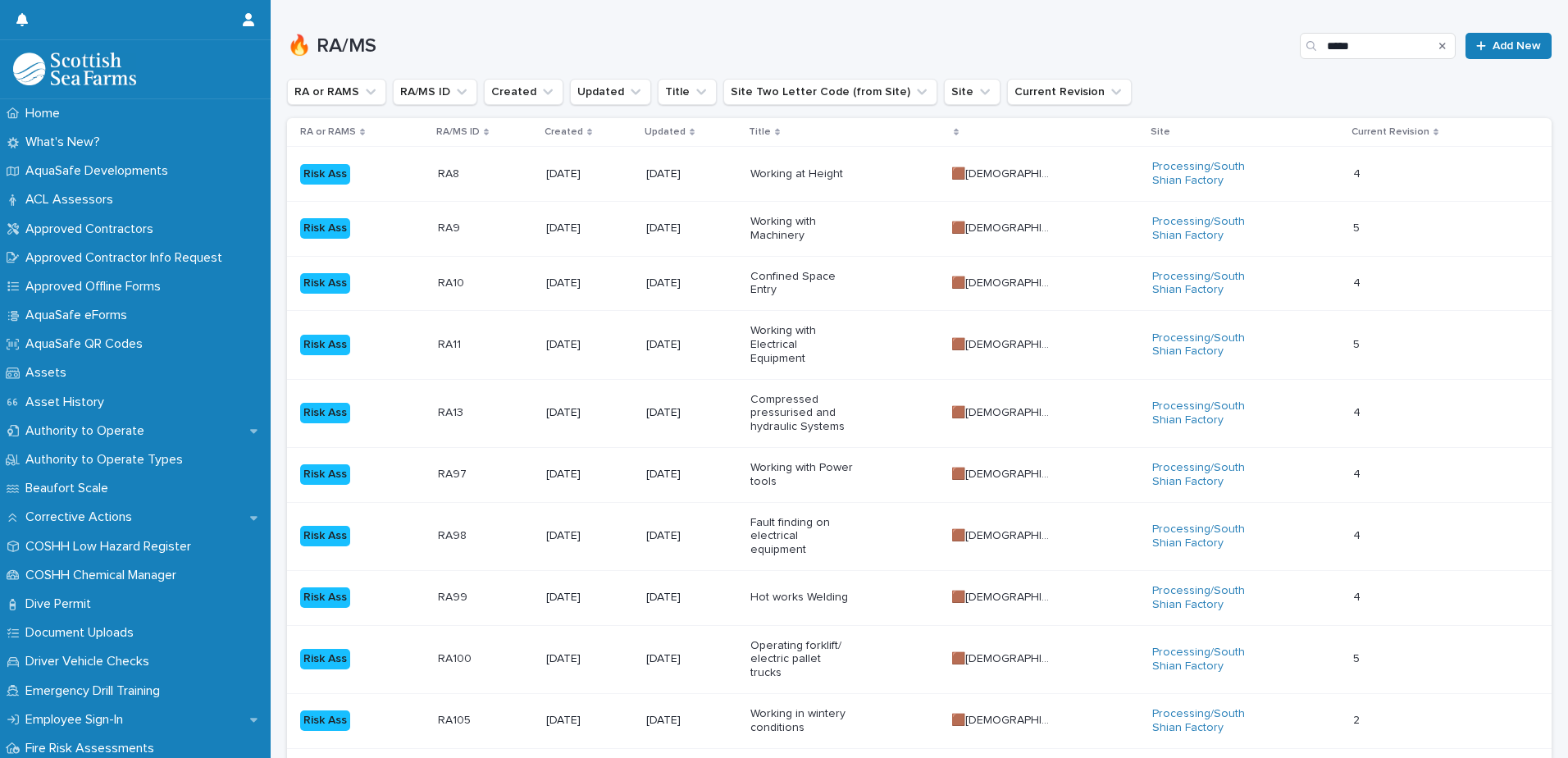
click at [1439, 45] on icon "Search" at bounding box center [1442, 45] width 7 height 7
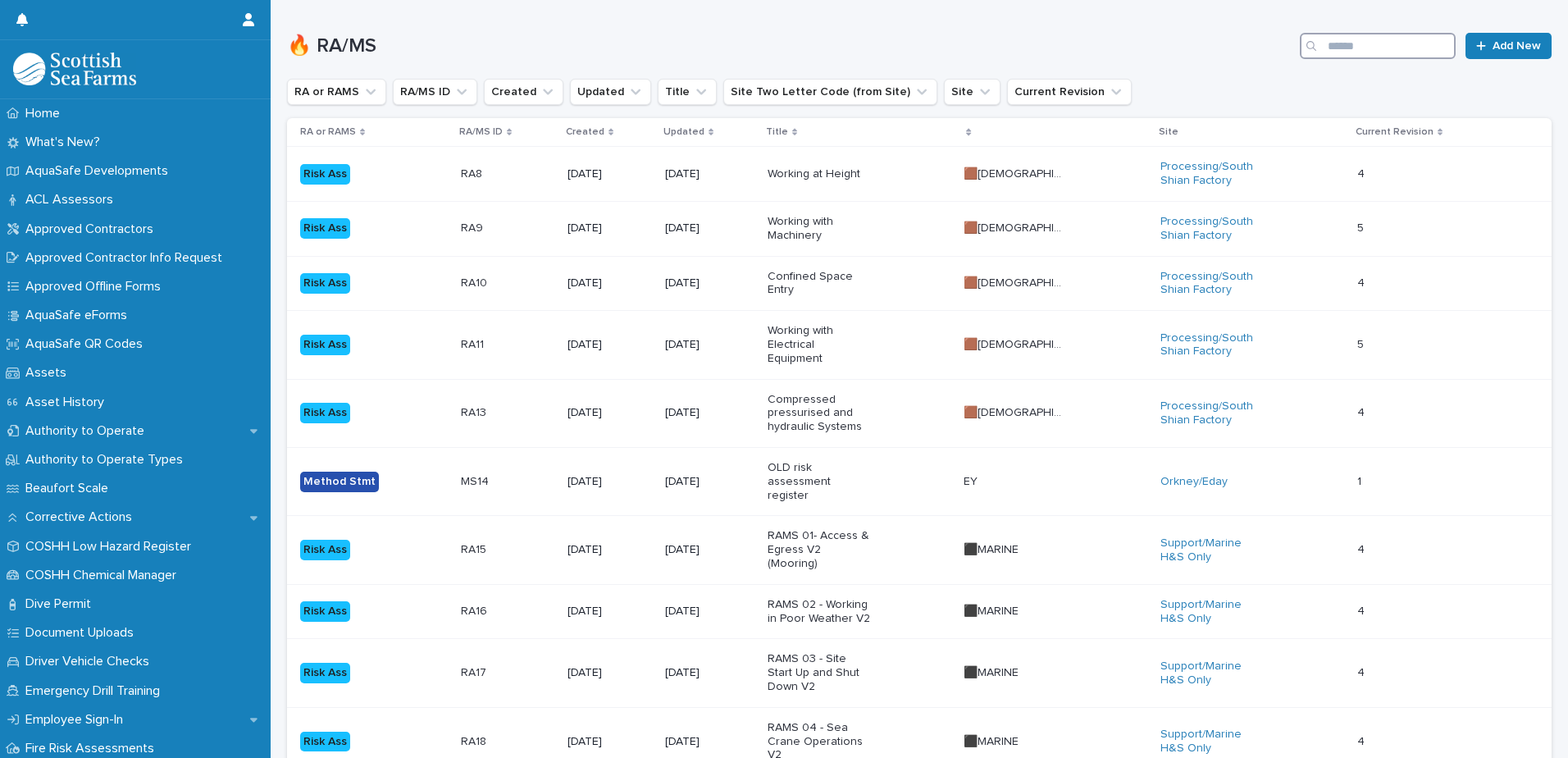
click at [1425, 40] on input "Search" at bounding box center [1377, 45] width 155 height 27
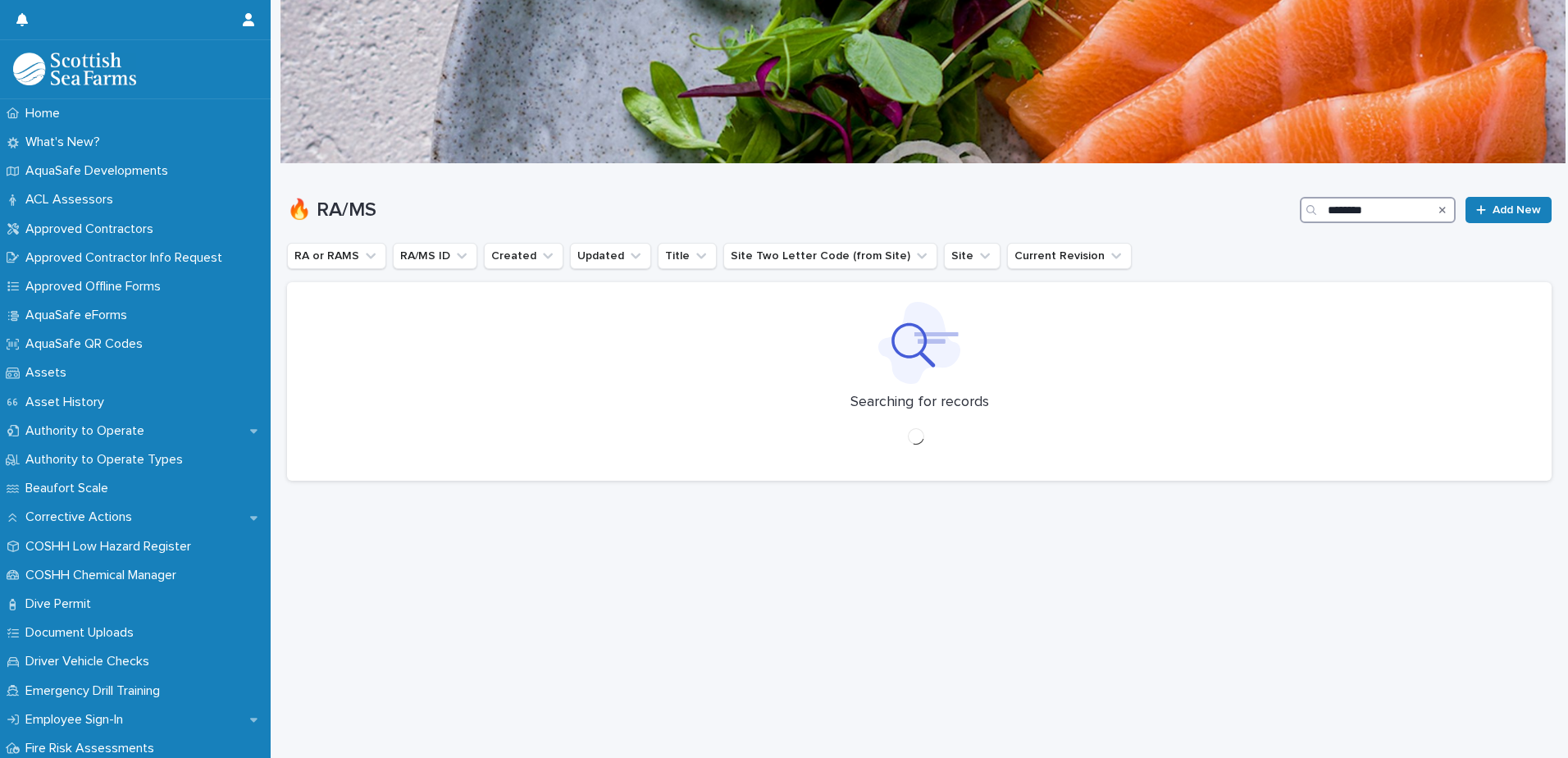
scroll to position [13, 0]
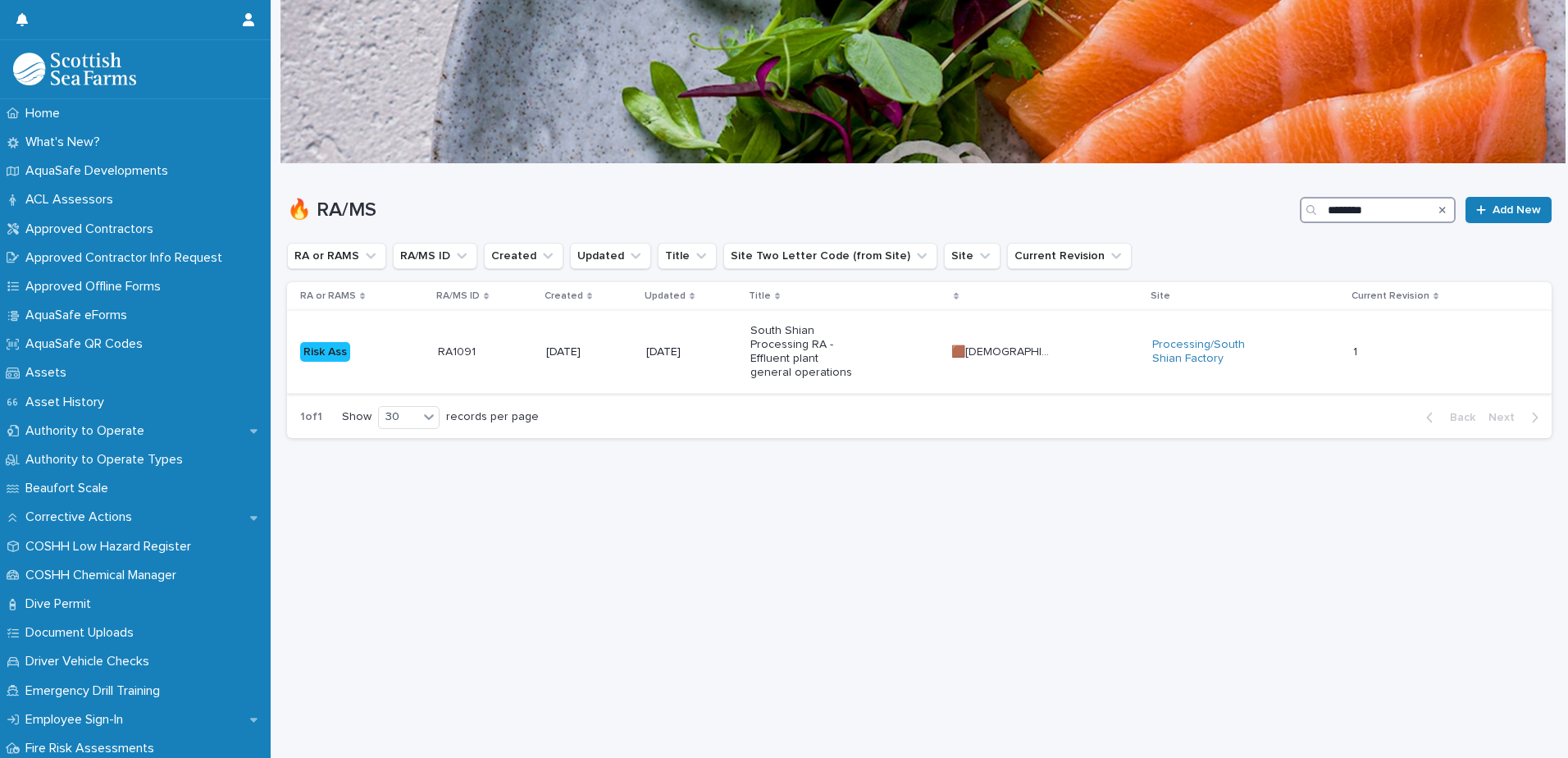
type input "********"
click at [852, 354] on p "South Shian Processing RA - Effluent plant general operations" at bounding box center [801, 351] width 102 height 55
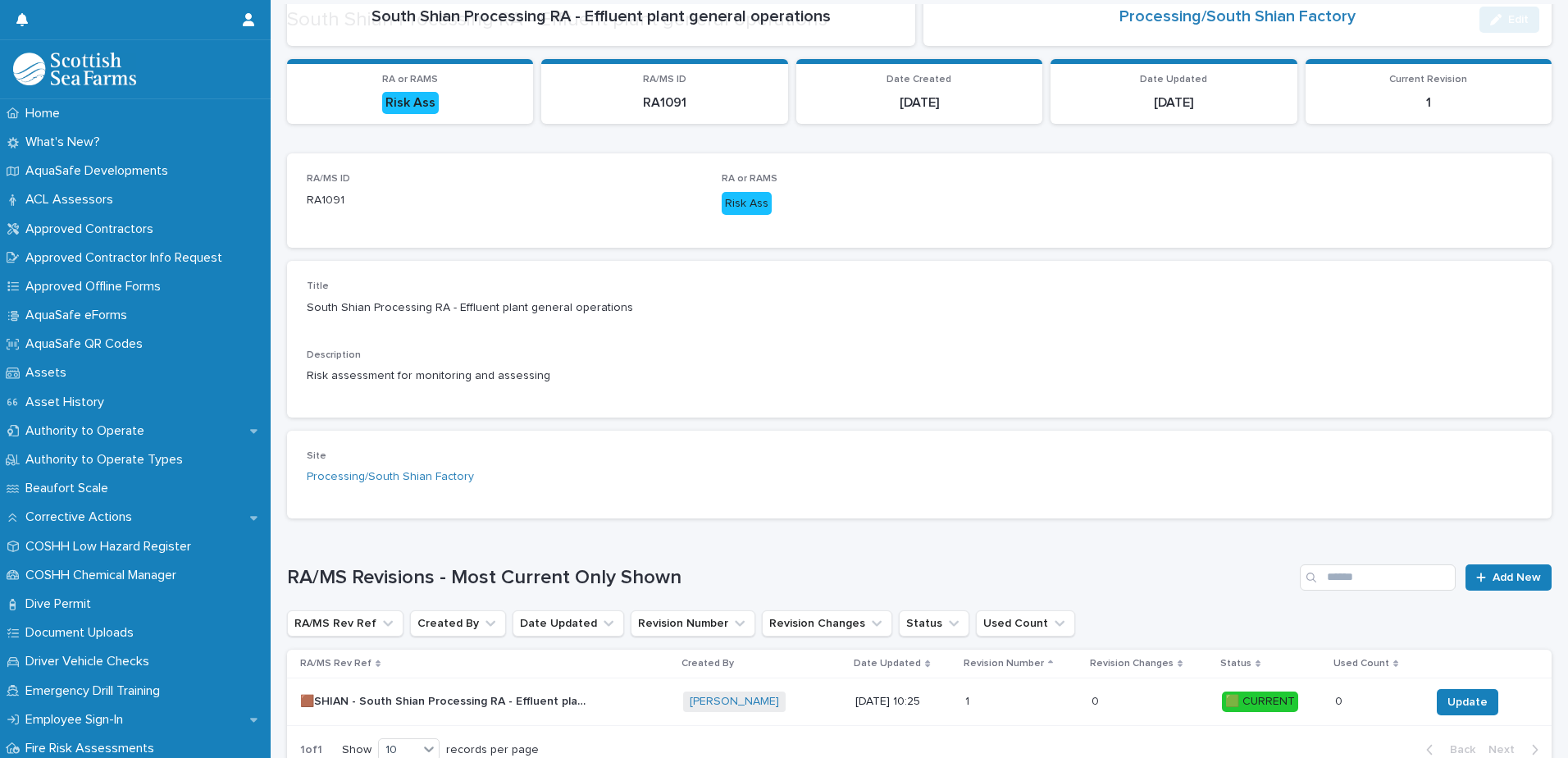
scroll to position [262, 0]
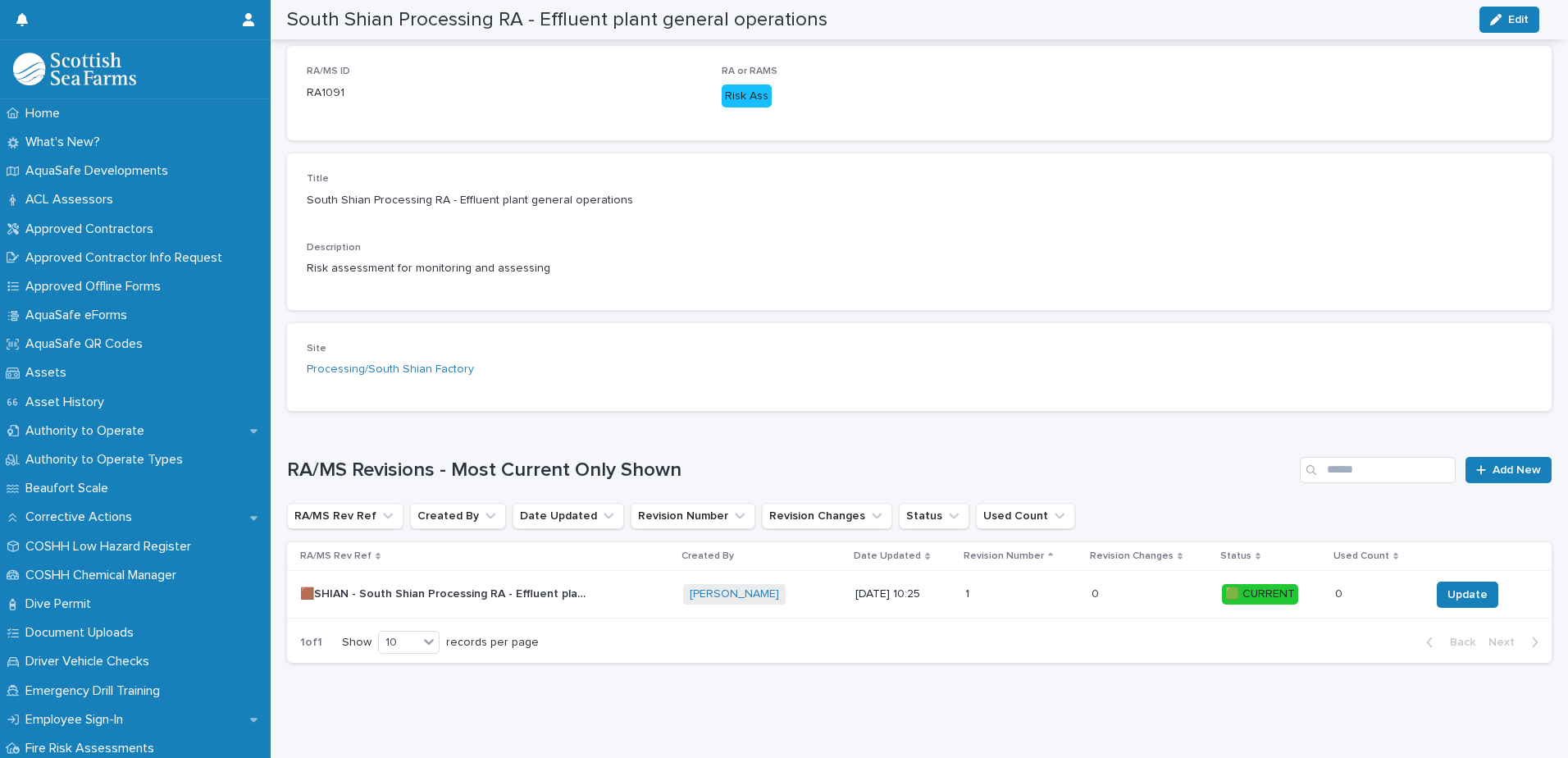
click at [547, 584] on p "🟫SHIAN - South Shian Processing RA - Effluent plant general operations - Rev 1 🟩" at bounding box center [444, 593] width 290 height 18
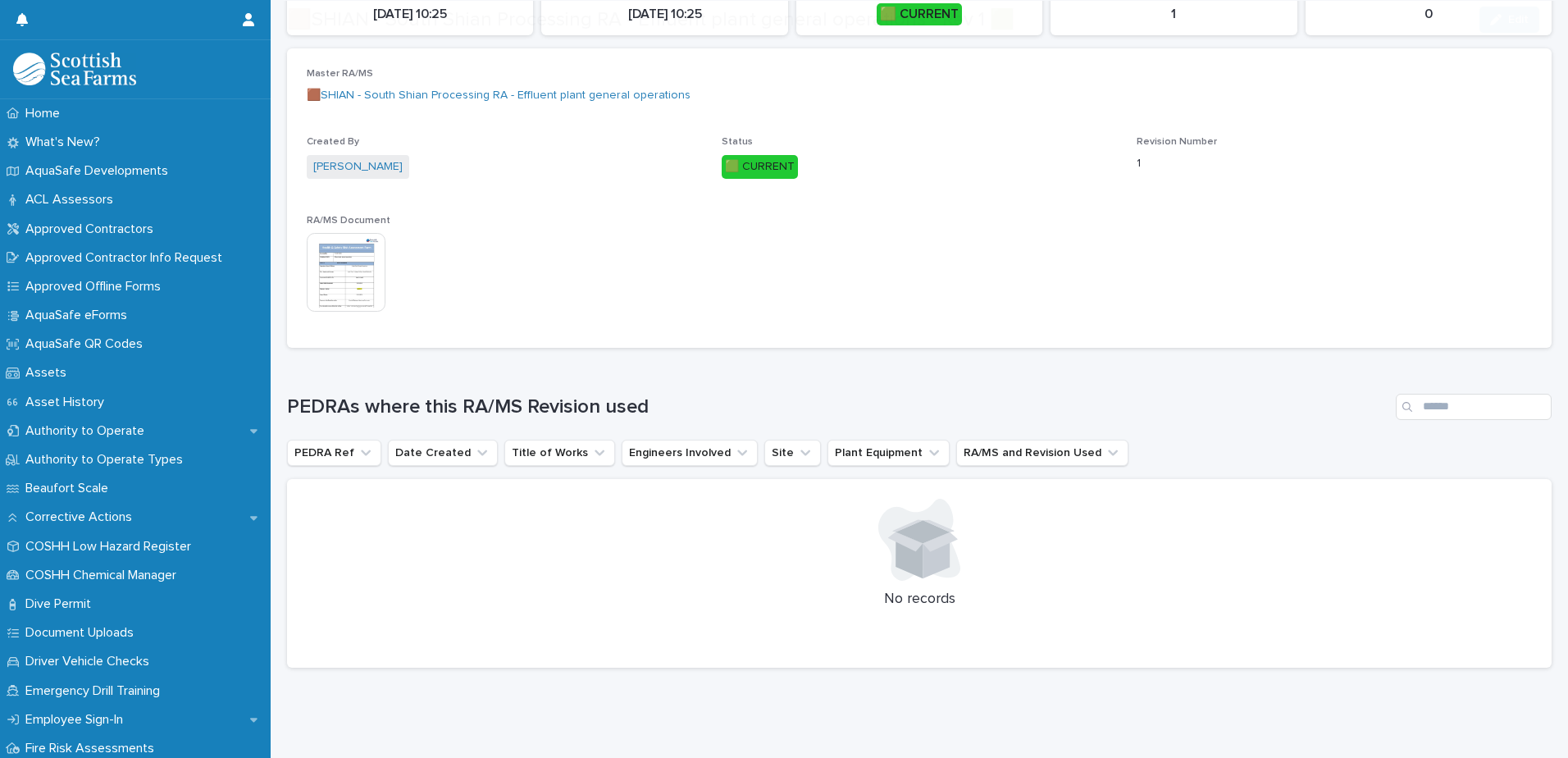
scroll to position [248, 0]
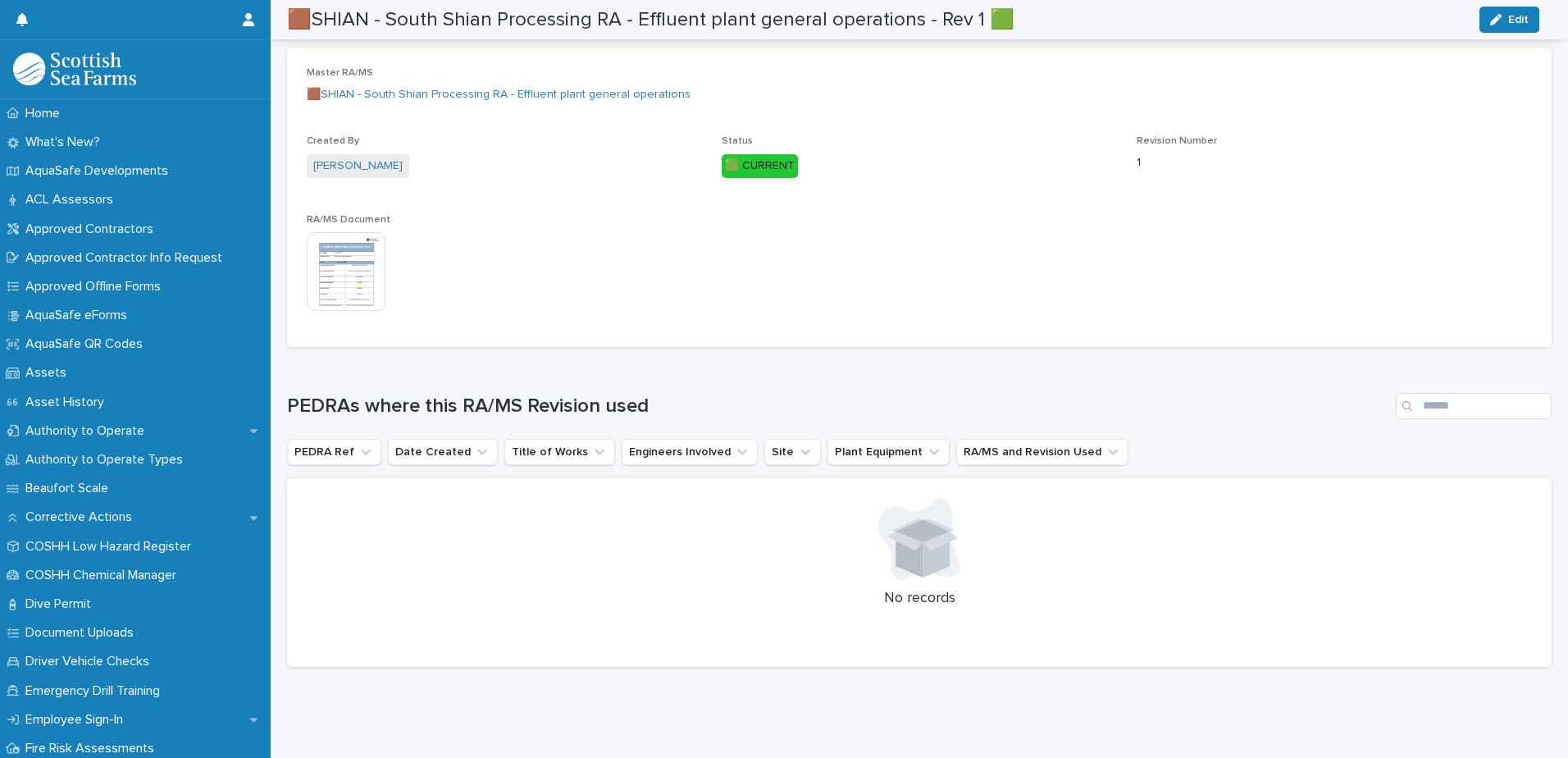
click at [355, 268] on img at bounding box center [346, 271] width 79 height 79
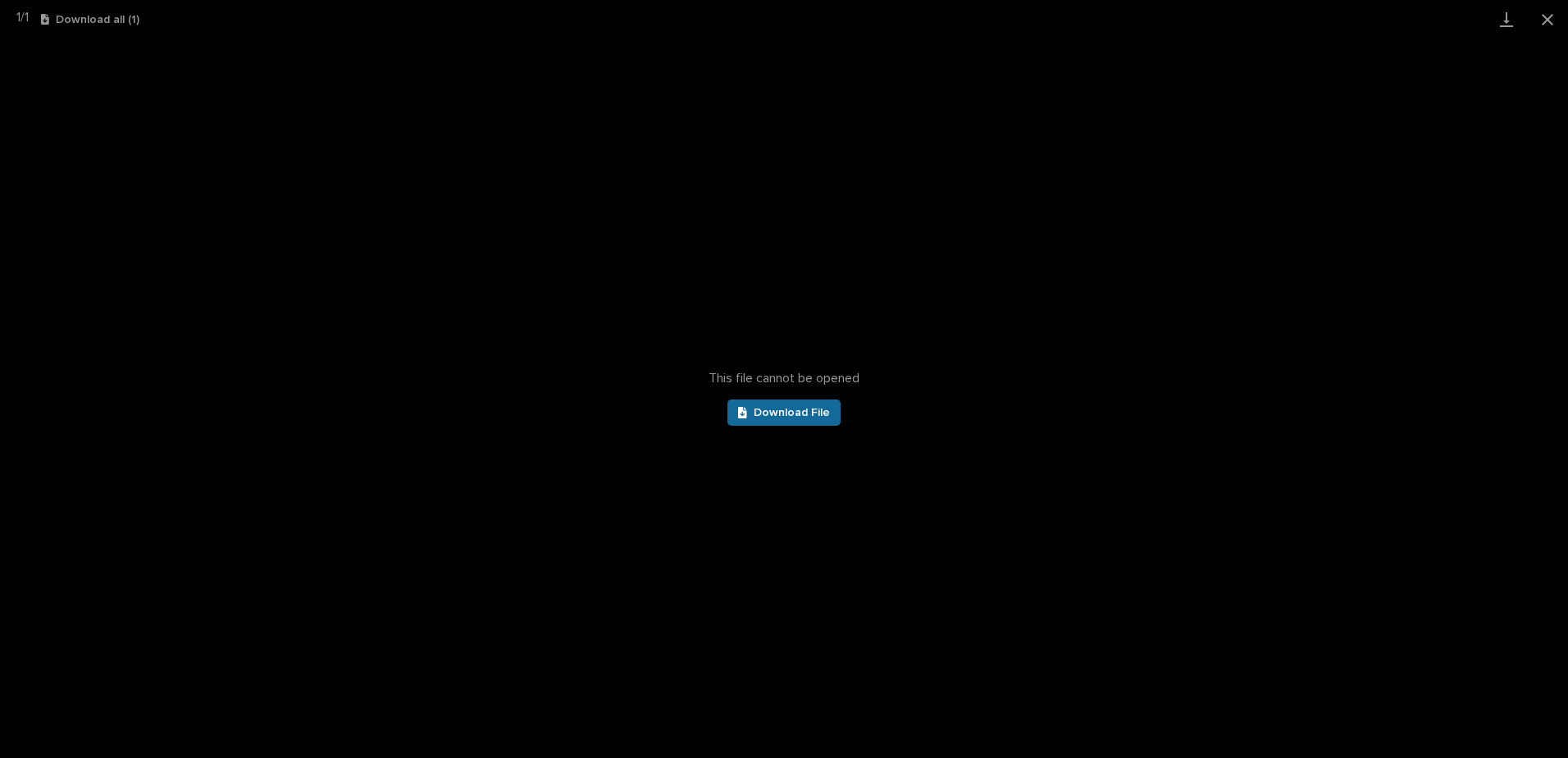
click at [784, 402] on link "Download File" at bounding box center [784, 412] width 113 height 27
